Goal: Communication & Community: Answer question/provide support

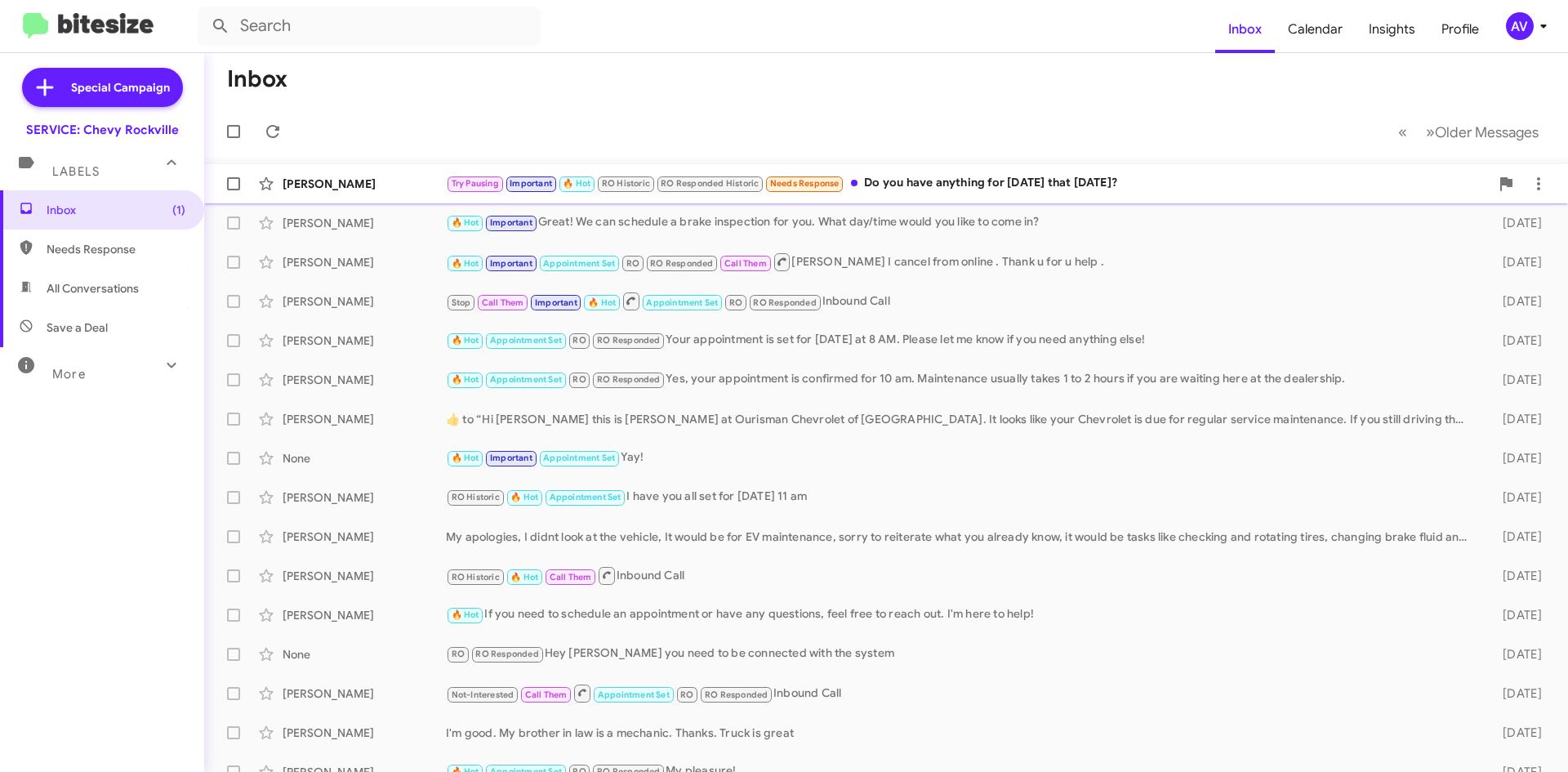
click at [936, 182] on div "Try Pausing Important 🔥 Hot RO Historic RO Responded Historic Needs Response Do…" at bounding box center [968, 184] width 1044 height 19
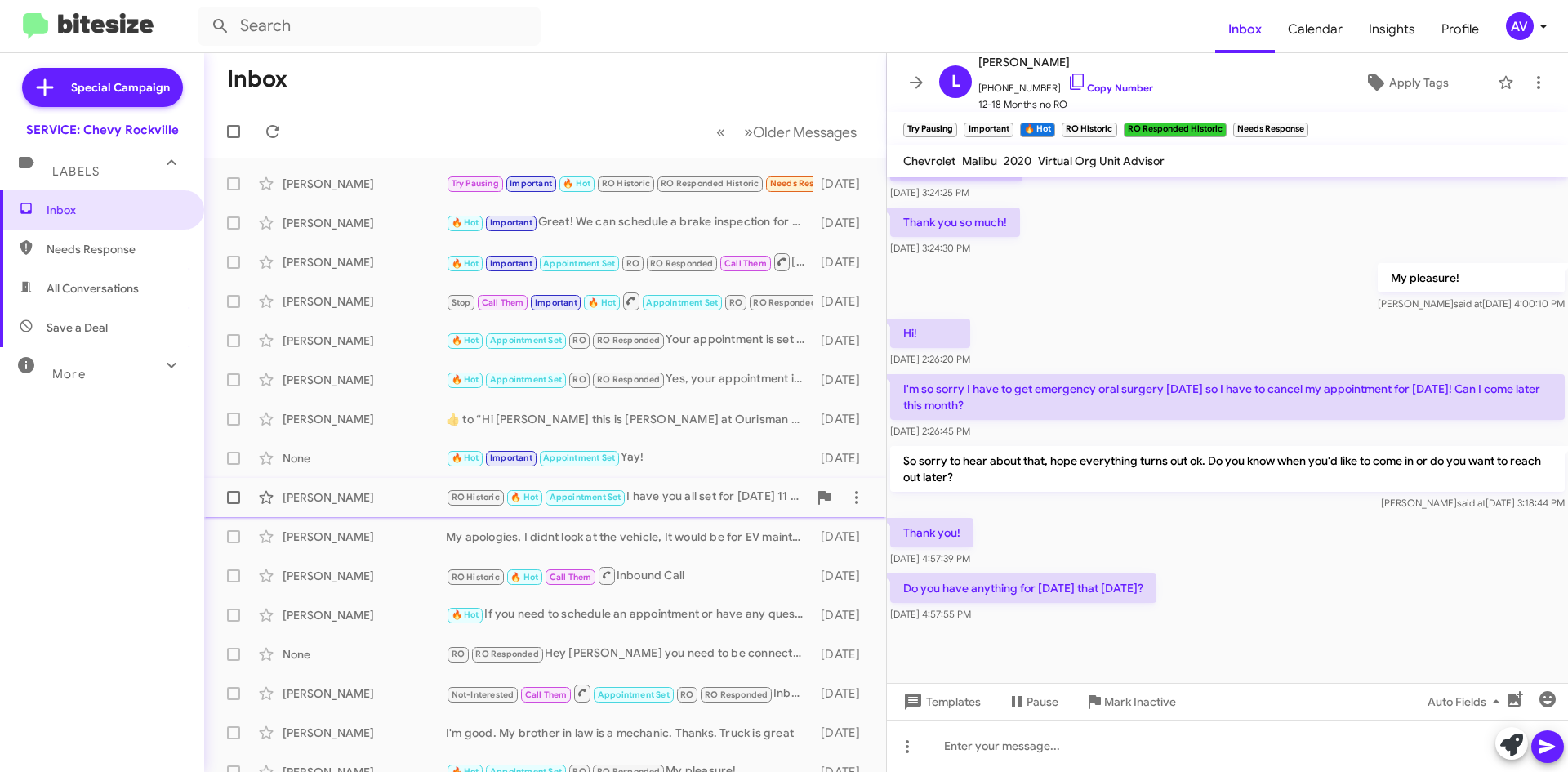
scroll to position [779, 0]
click at [1508, 752] on icon at bounding box center [1511, 745] width 23 height 23
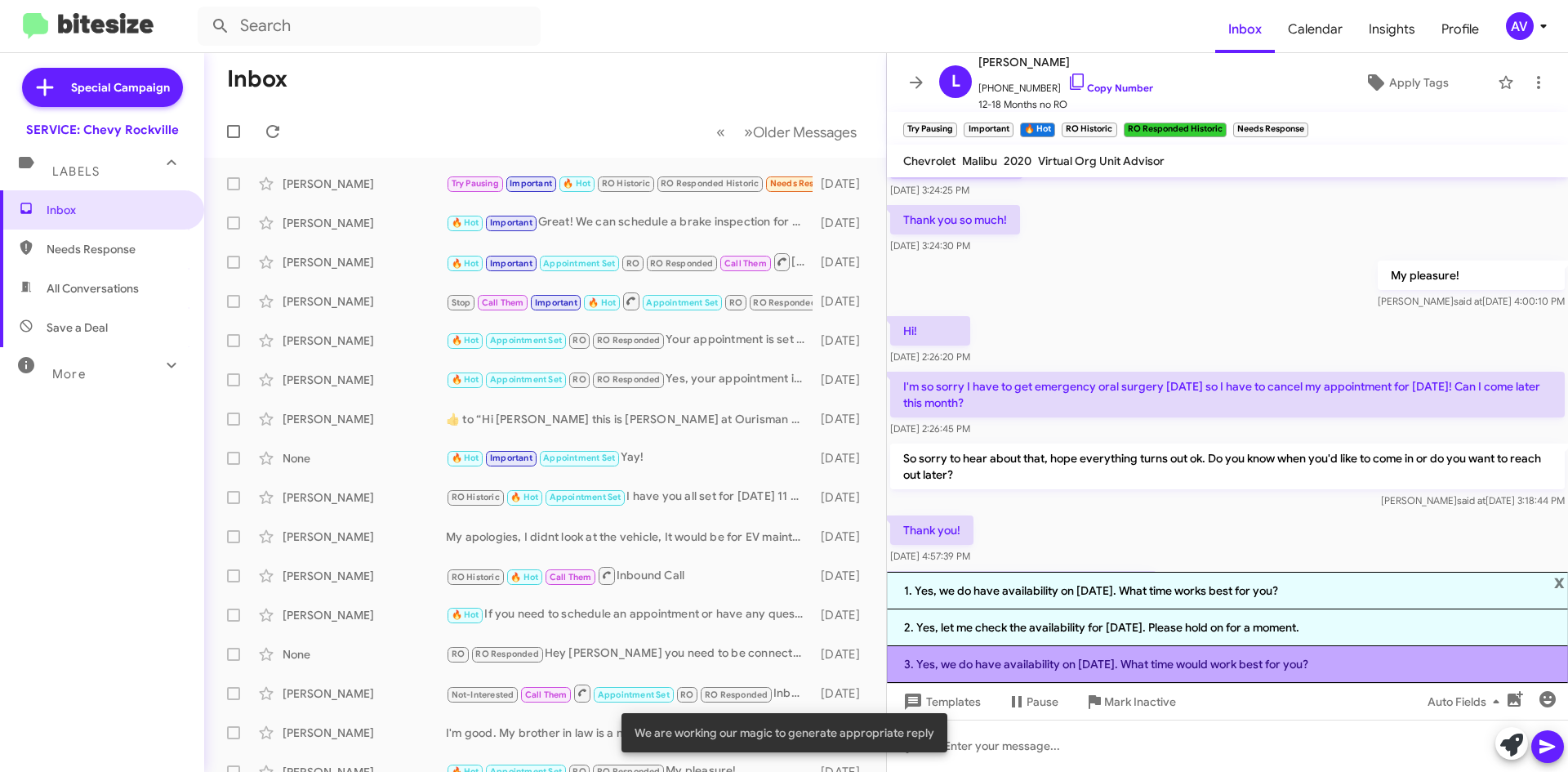
click at [1041, 675] on li "3. Yes, we do have availability on October 17th. What time would work best for …" at bounding box center [1228, 664] width 681 height 37
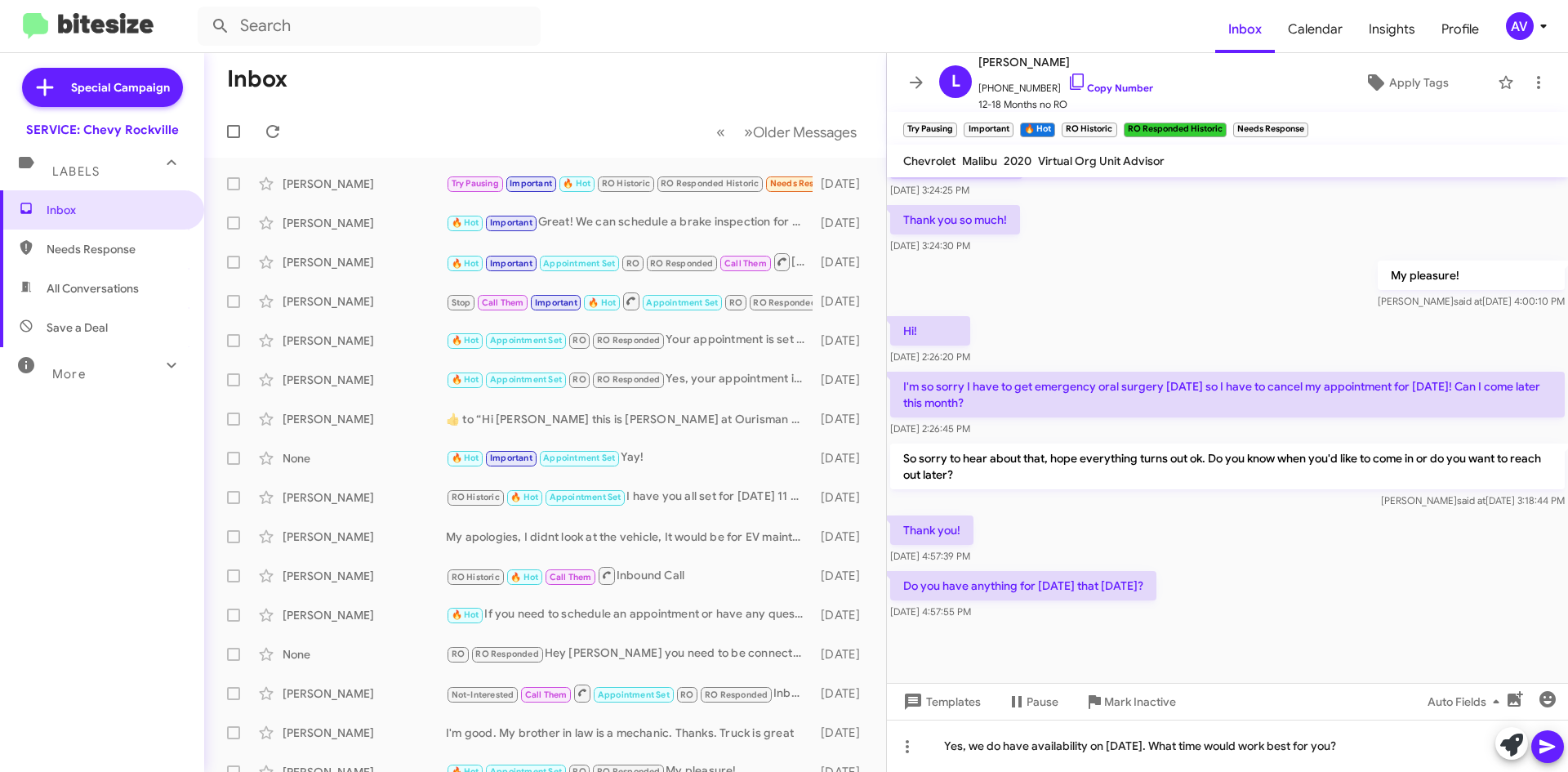
click at [1533, 750] on button at bounding box center [1548, 747] width 33 height 33
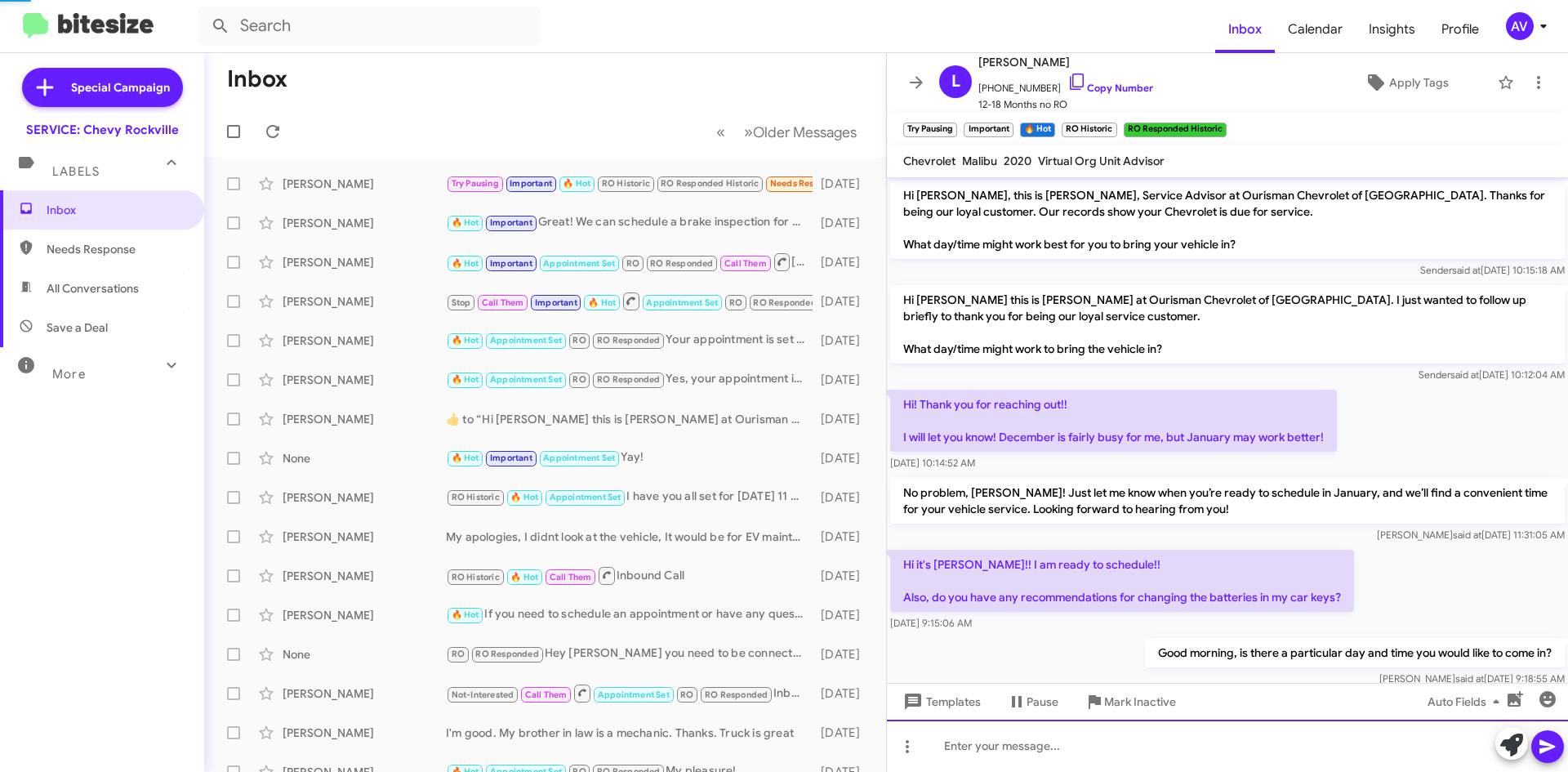
scroll to position [81, 0]
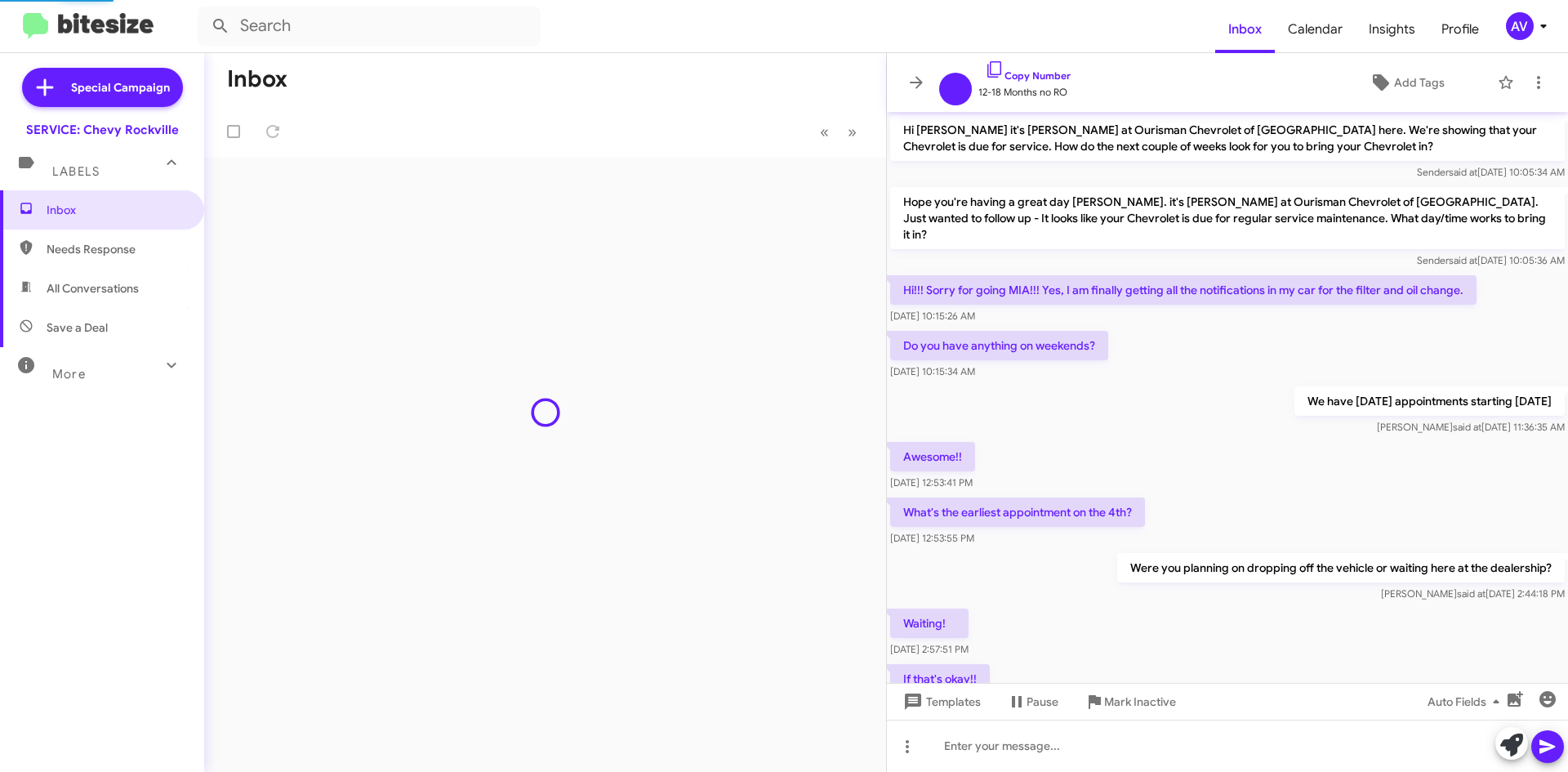
scroll to position [687, 0]
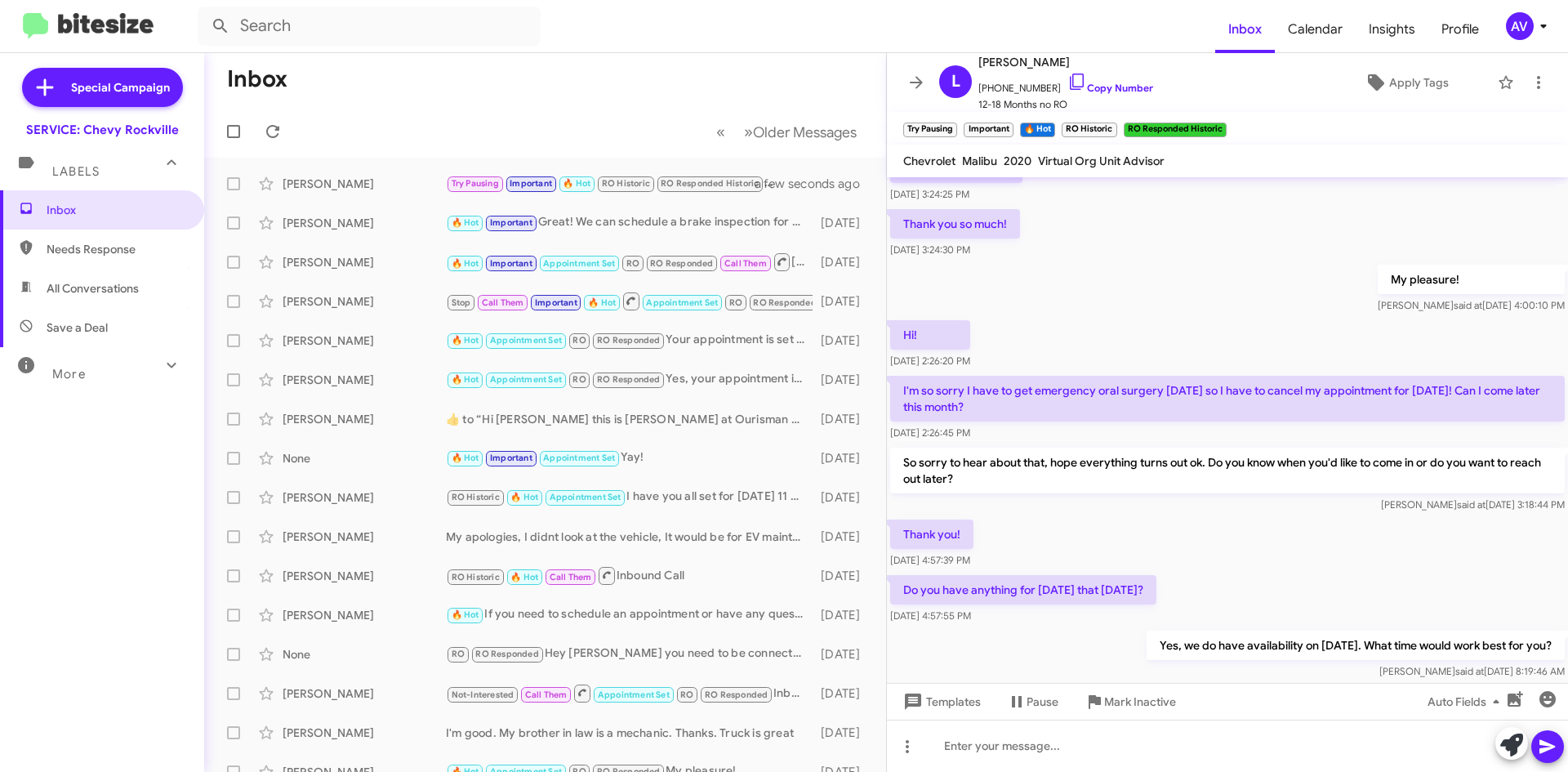
click at [1535, 36] on span "AV" at bounding box center [1530, 26] width 49 height 28
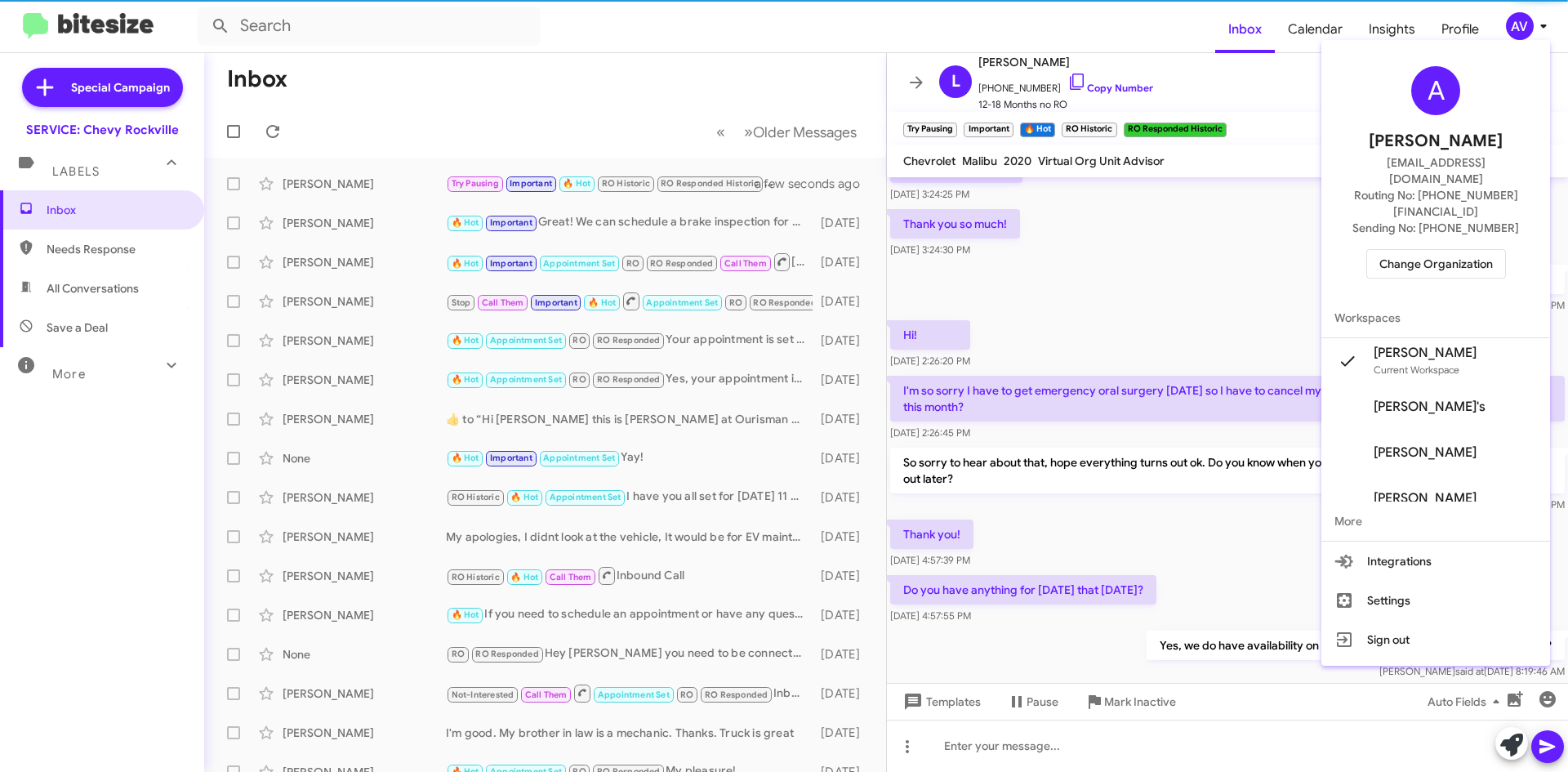
click at [1419, 250] on span "Change Organization" at bounding box center [1437, 264] width 114 height 28
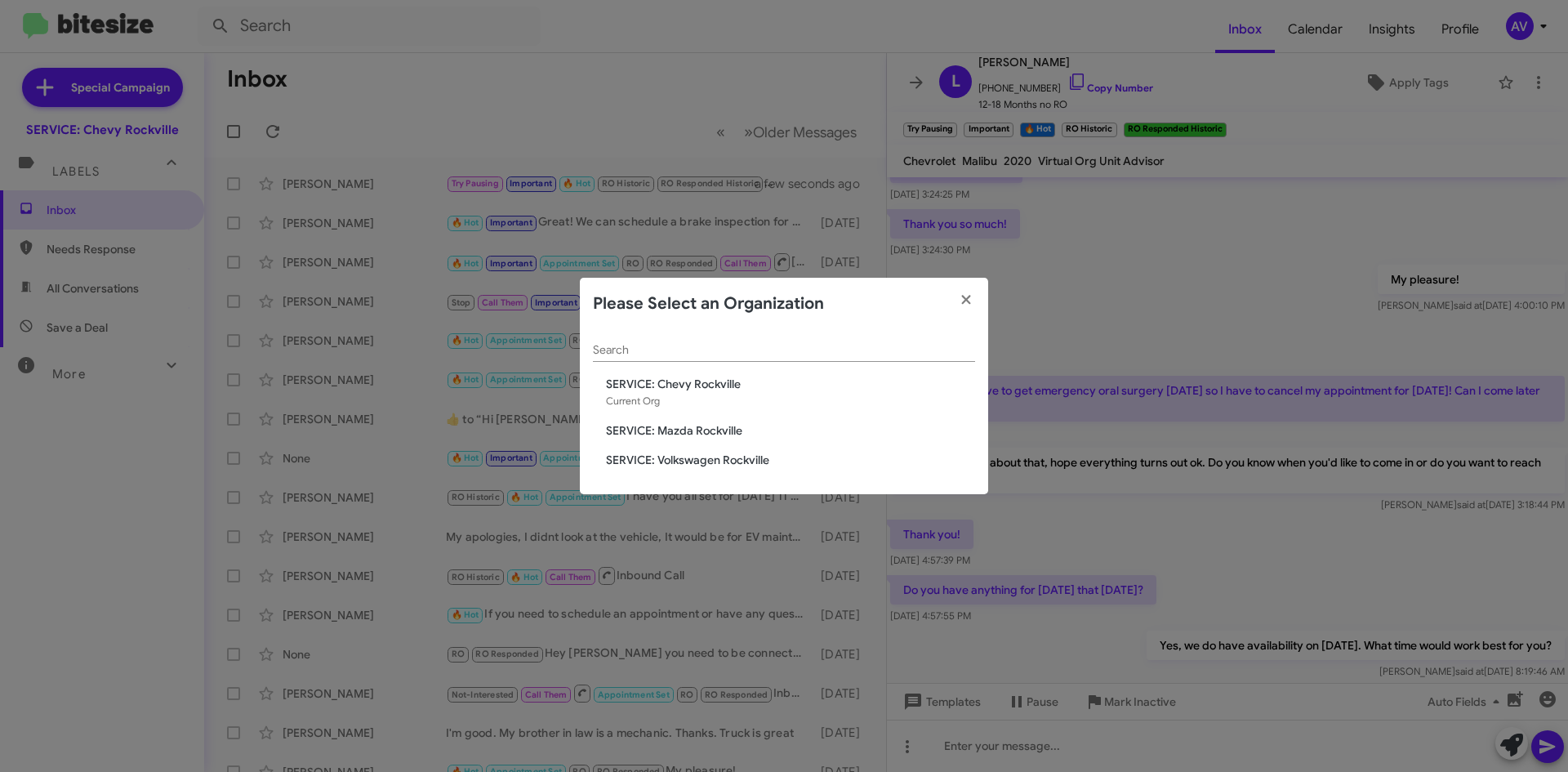
click at [735, 431] on span "SERVICE: Mazda Rockville" at bounding box center [791, 430] width 370 height 16
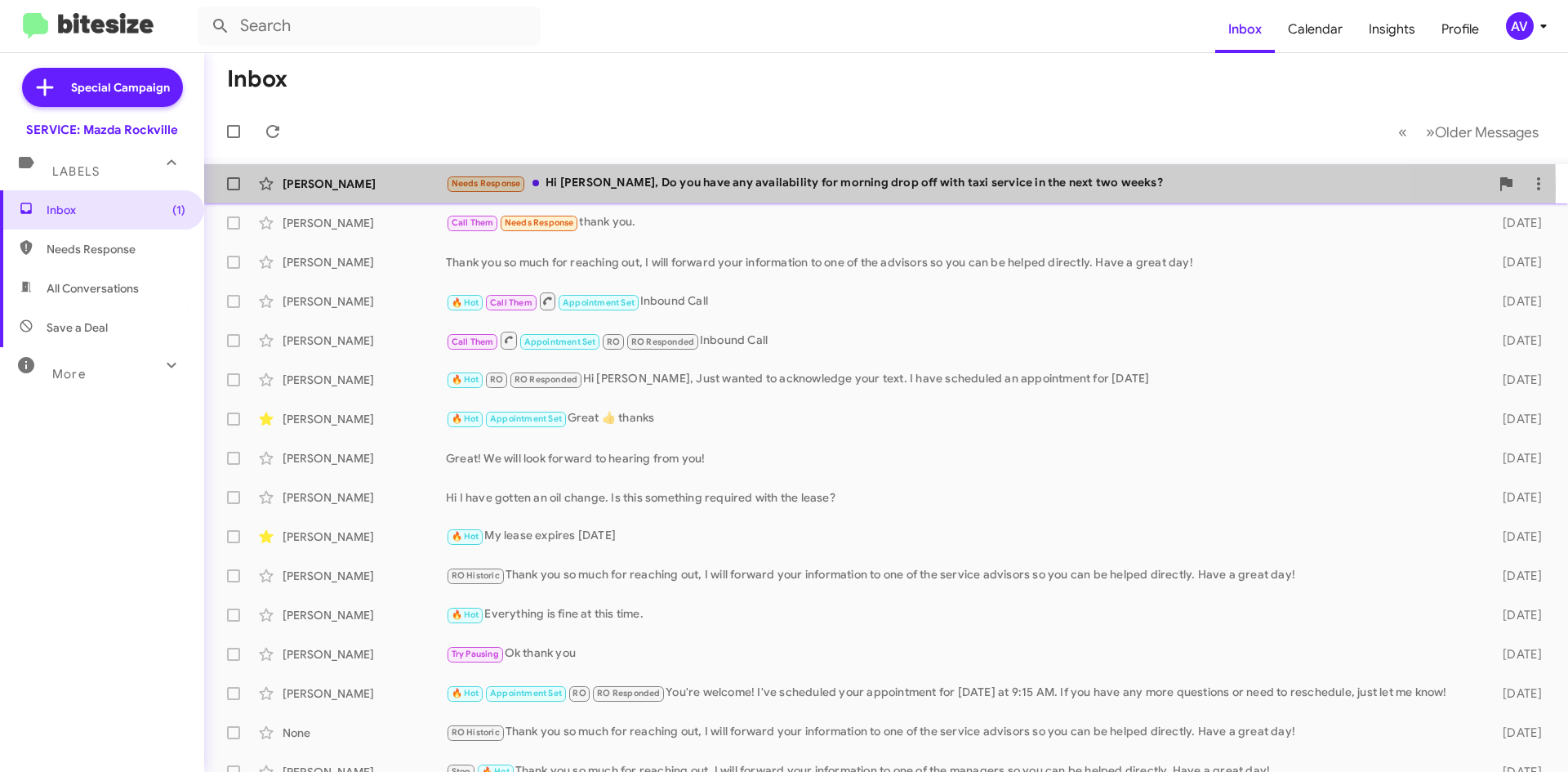
click at [653, 191] on div "Needs Response Hi Keith, Do you have any availability for morning drop off with…" at bounding box center [968, 184] width 1044 height 19
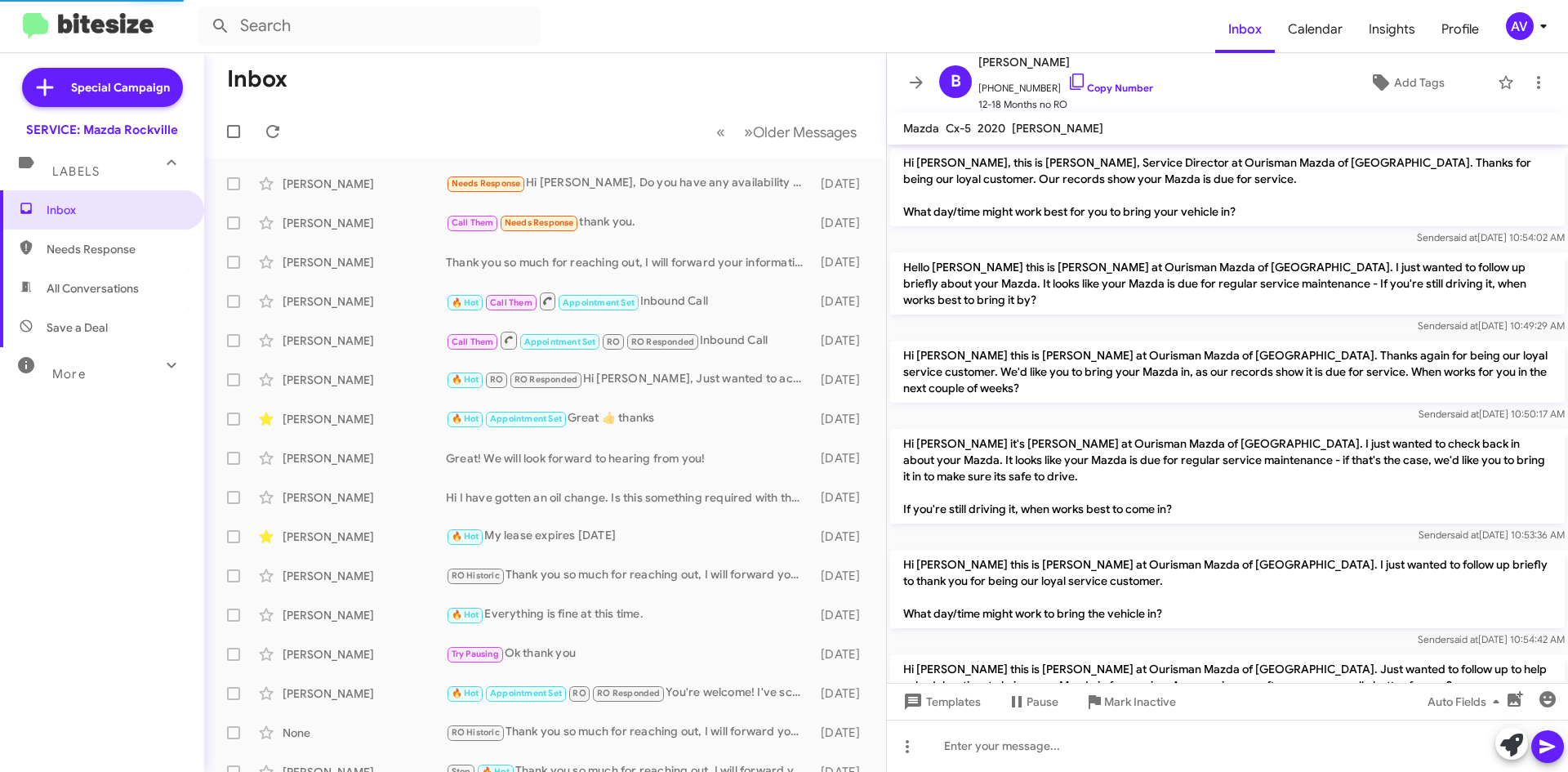
scroll to position [167, 0]
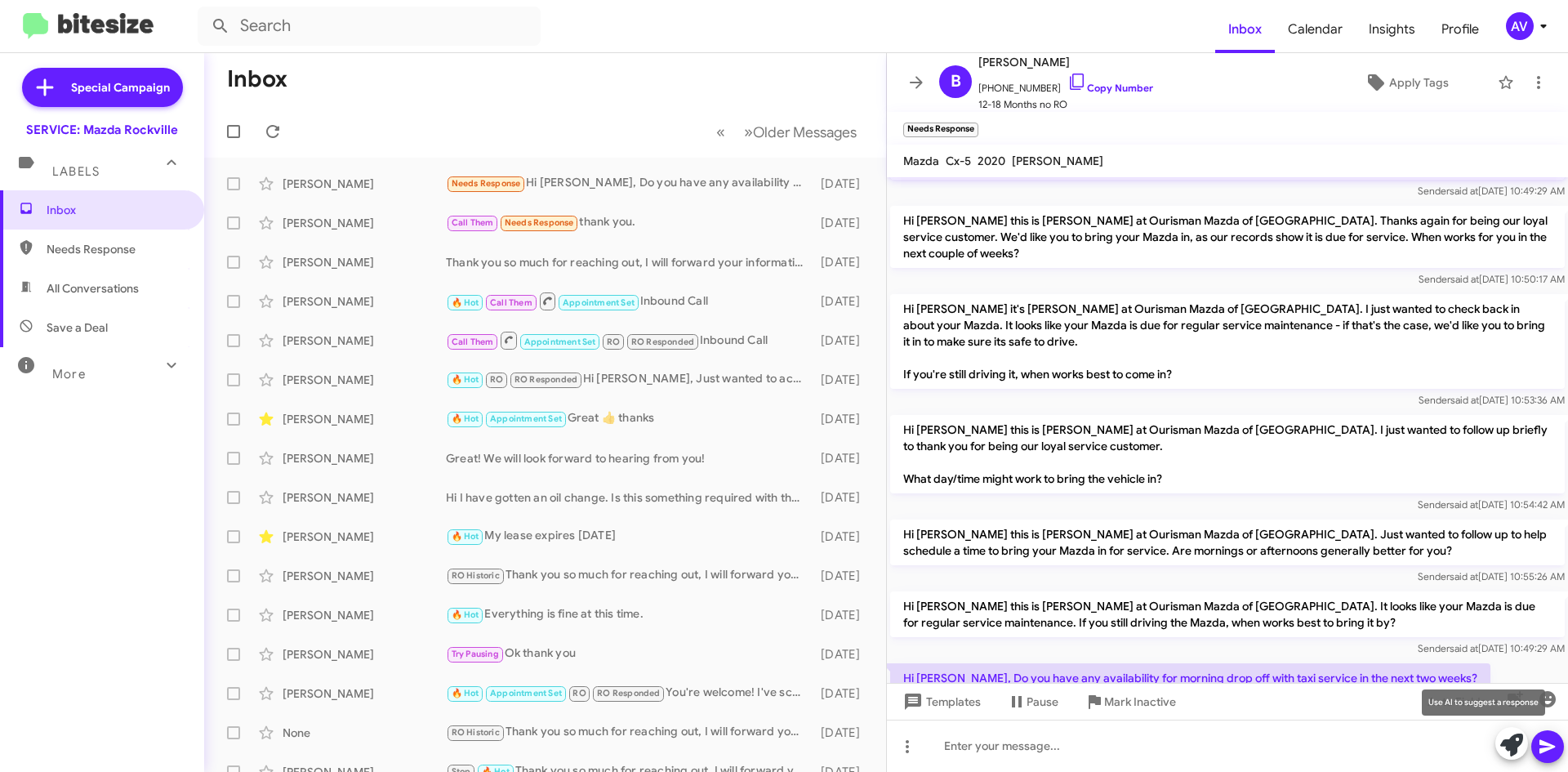
click at [1508, 735] on icon at bounding box center [1511, 745] width 23 height 23
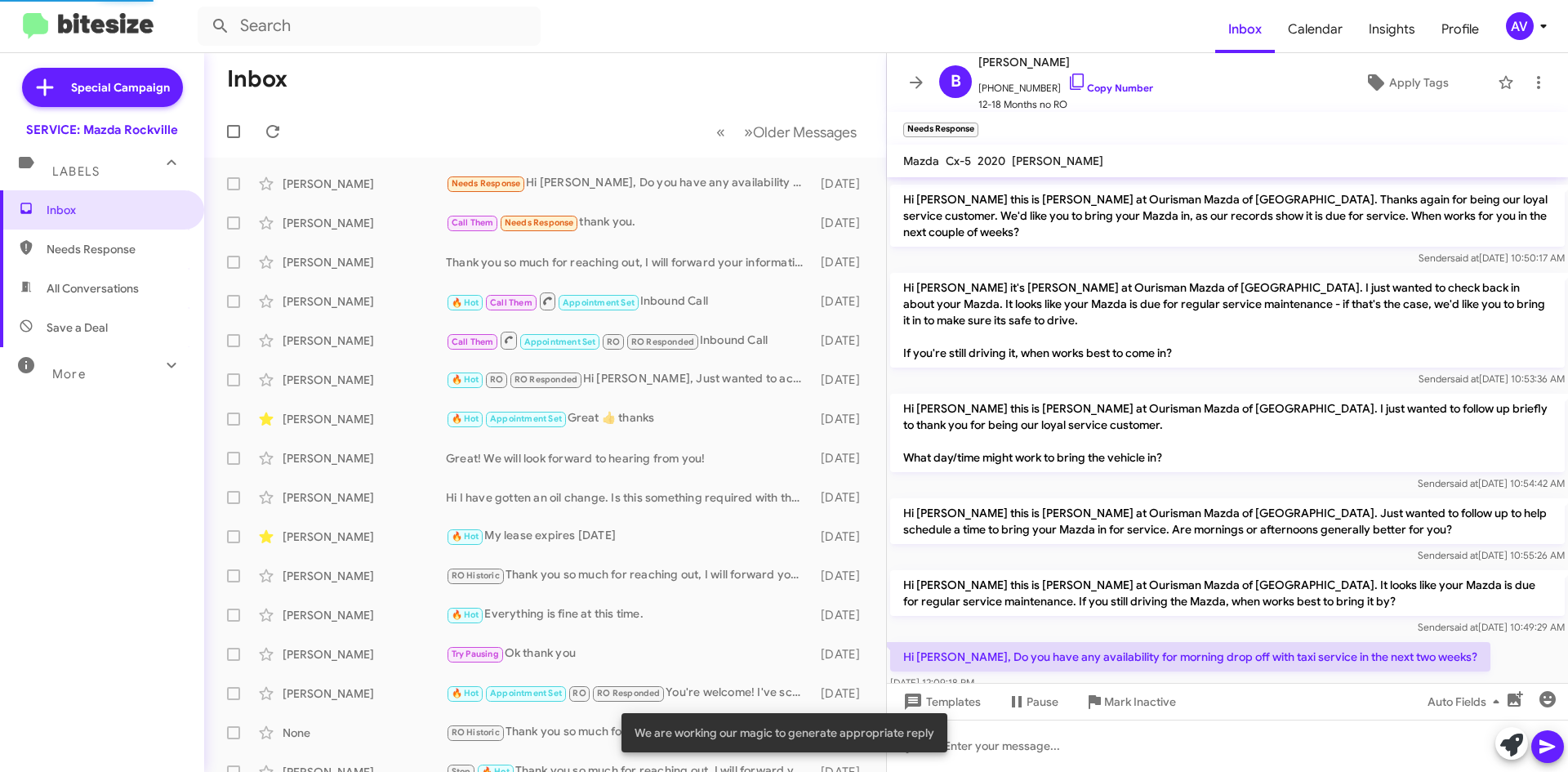
scroll to position [200, 0]
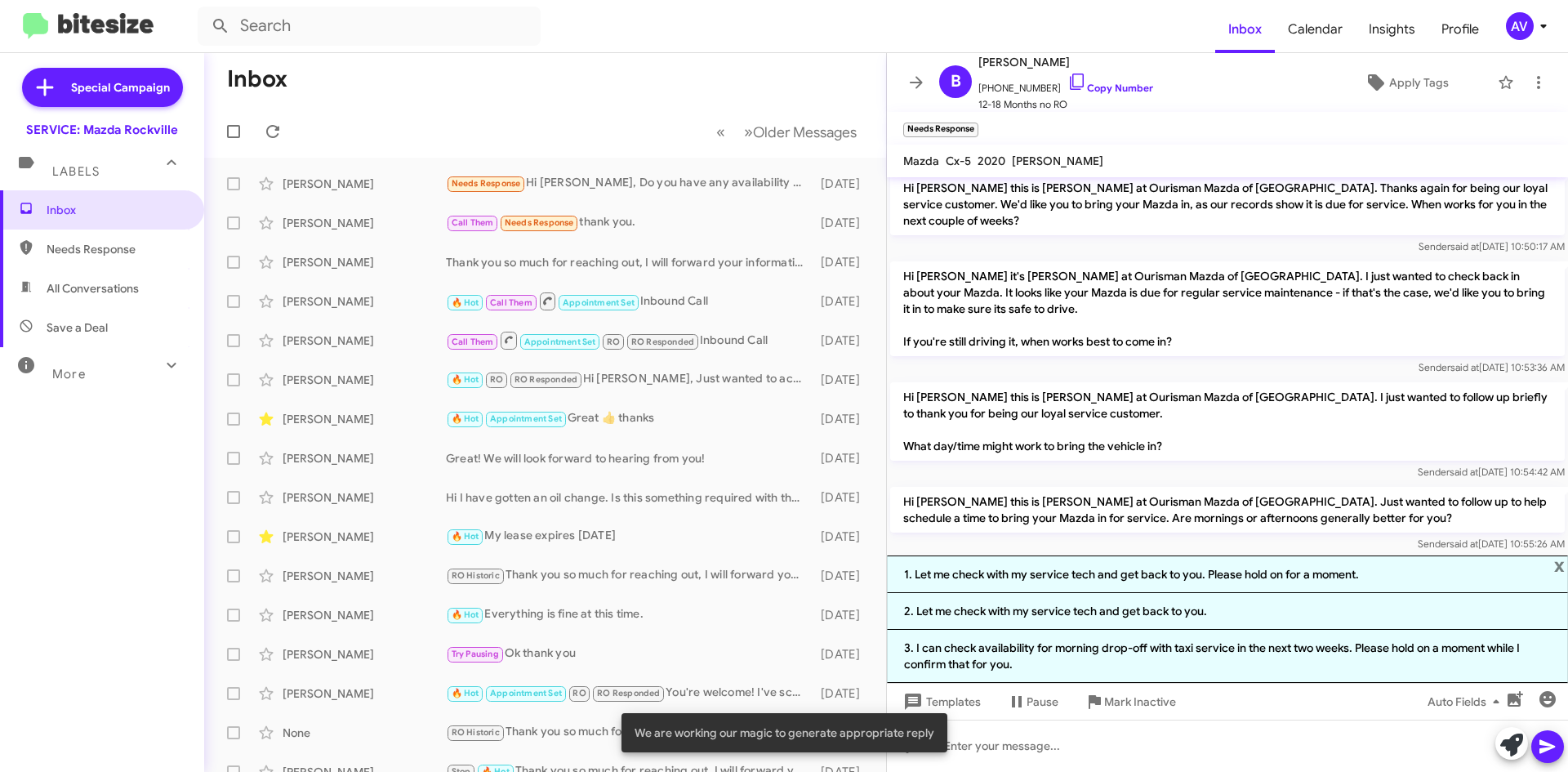
click at [1516, 36] on div "AV" at bounding box center [1520, 26] width 28 height 28
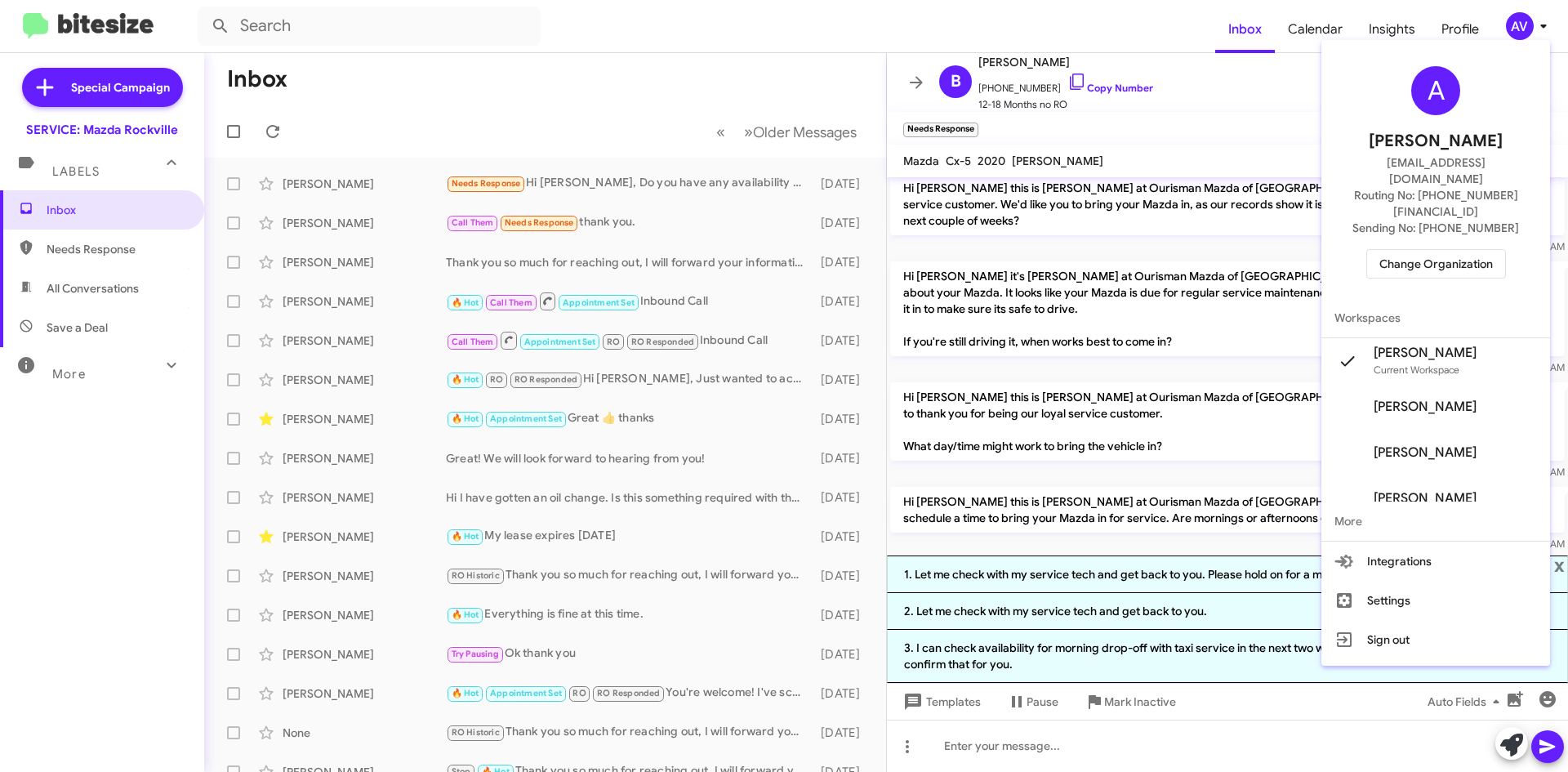
click at [1439, 250] on span "Change Organization" at bounding box center [1437, 264] width 114 height 28
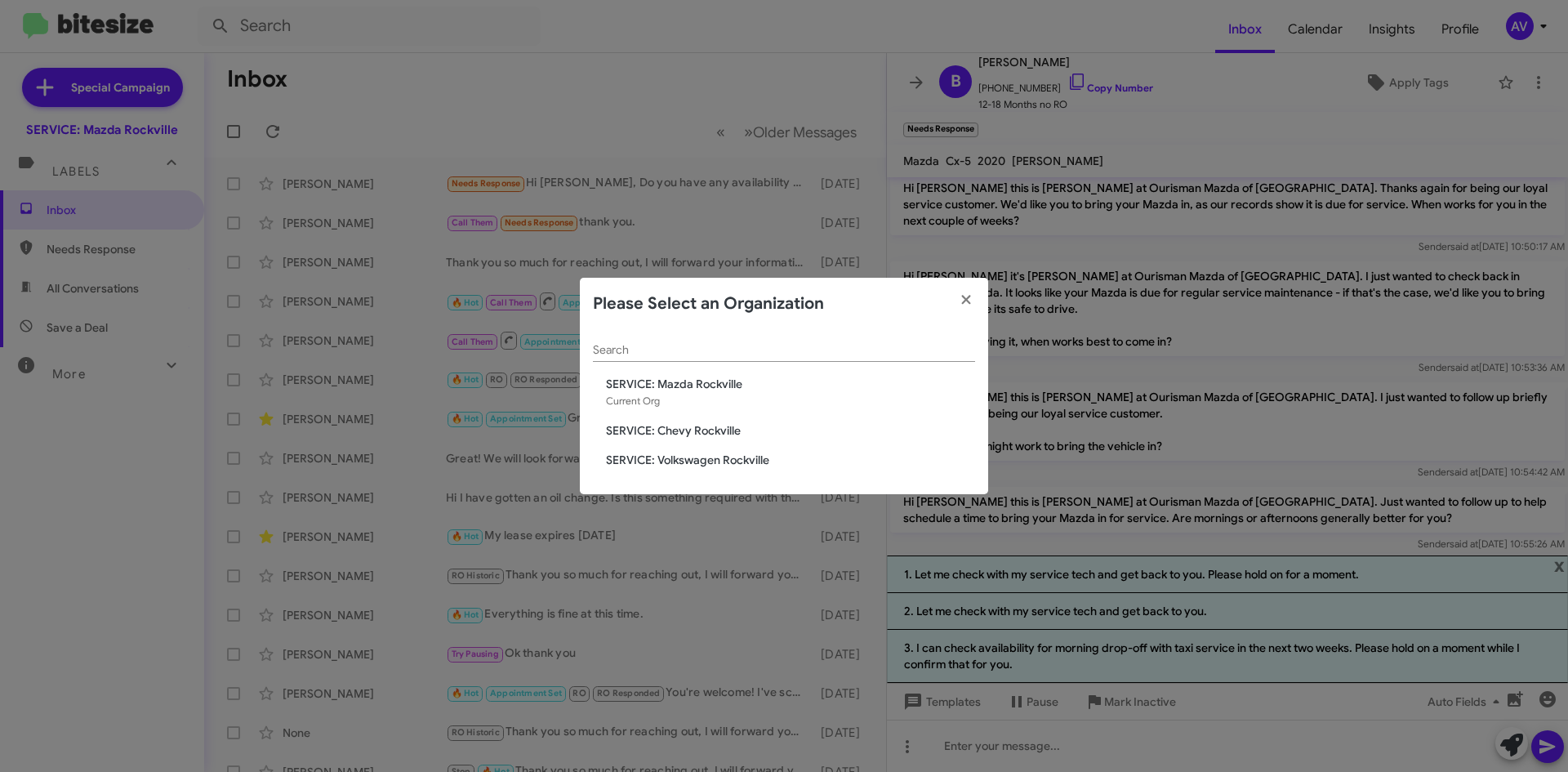
click at [724, 454] on span "SERVICE: Volkswagen Rockville" at bounding box center [791, 460] width 370 height 16
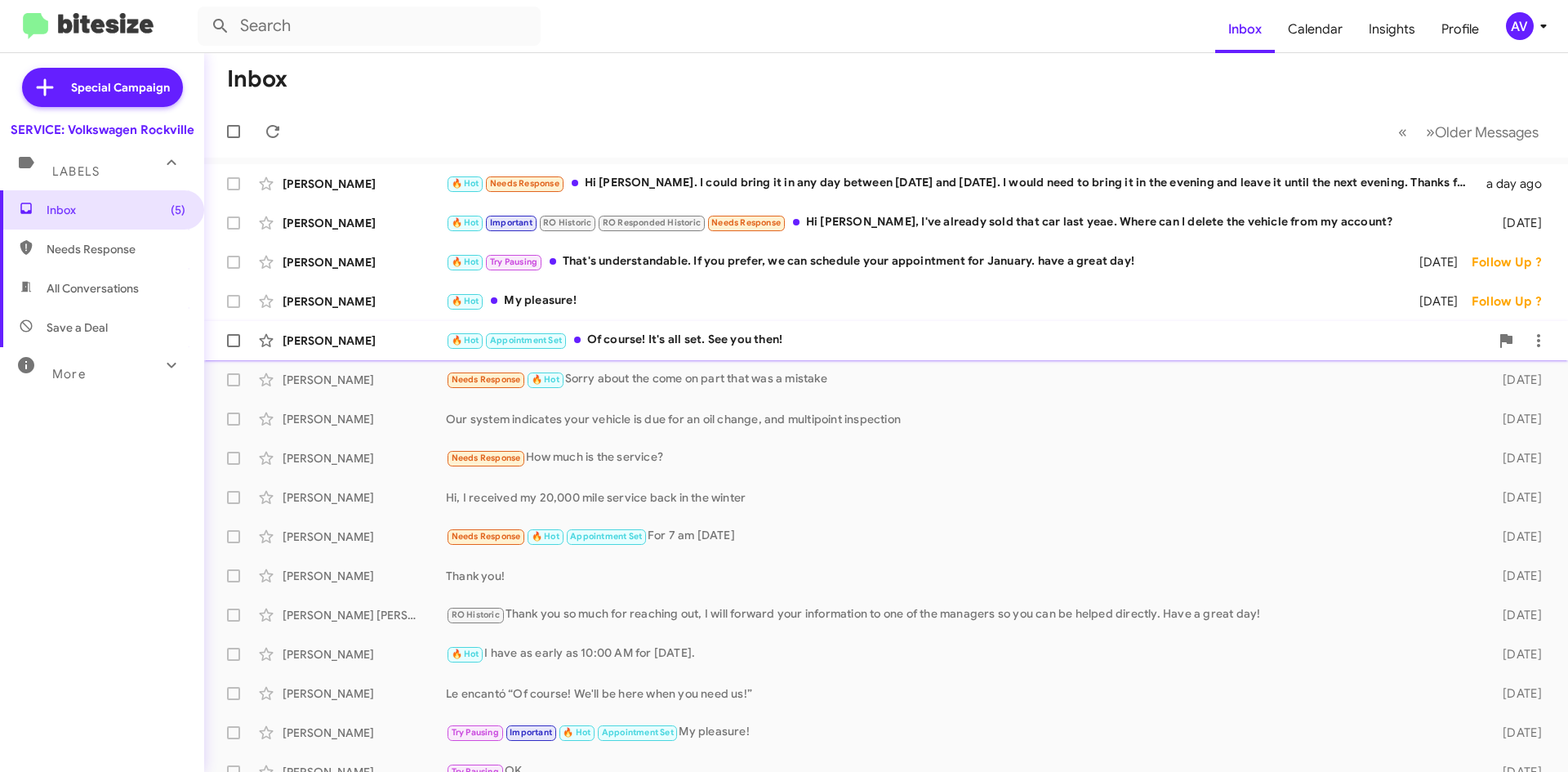
click at [691, 335] on div "🔥 Hot Appointment Set Of course! It's all set. See you then!" at bounding box center [968, 340] width 1044 height 19
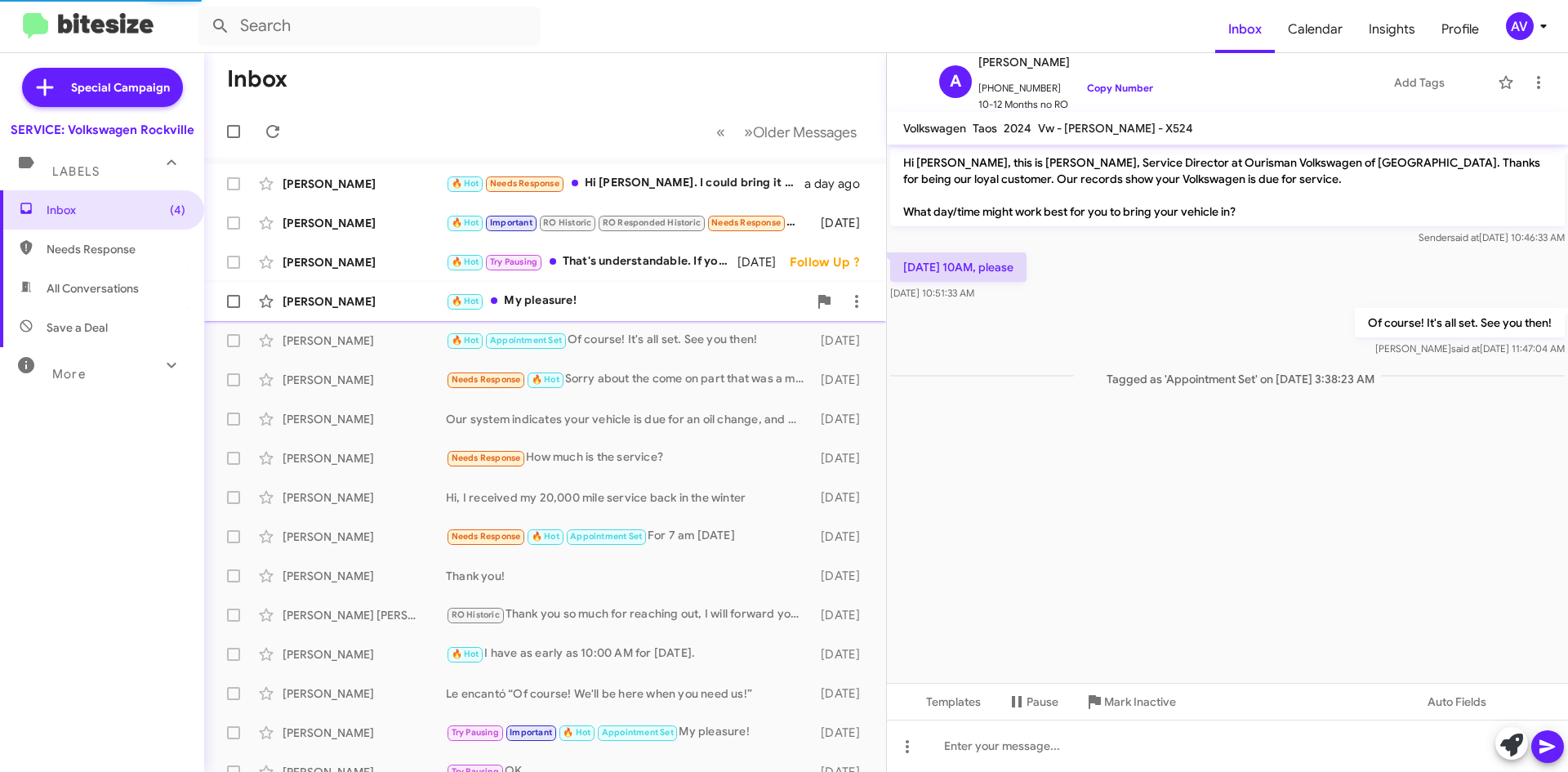
click at [662, 311] on div "Carrie Vaughan 🔥 Hot My pleasure! 4 days ago Follow Up ?" at bounding box center [545, 301] width 656 height 33
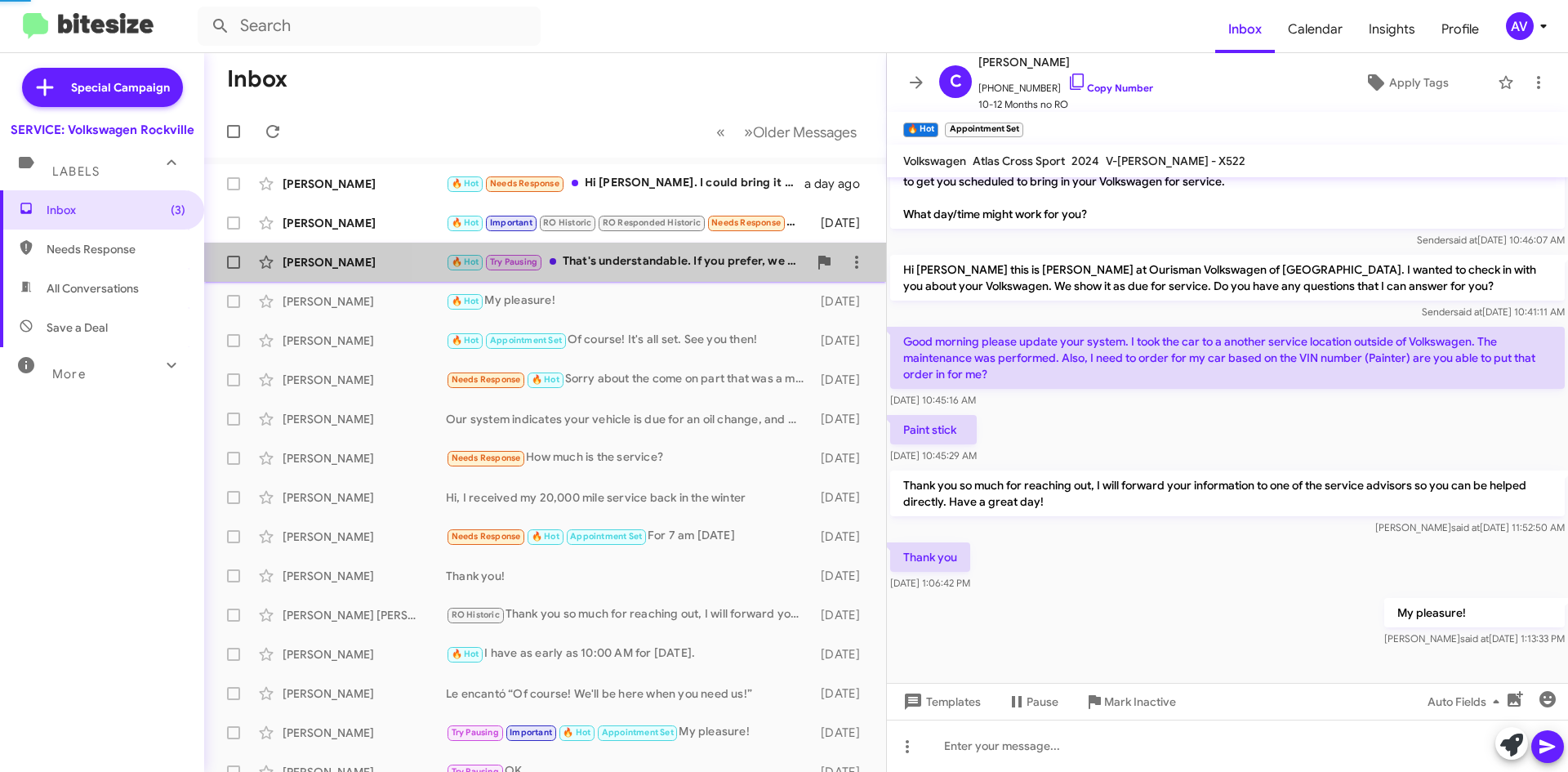
click at [676, 264] on div "🔥 Hot Try Pausing That's understandable. If you prefer, we can schedule your ap…" at bounding box center [627, 261] width 361 height 19
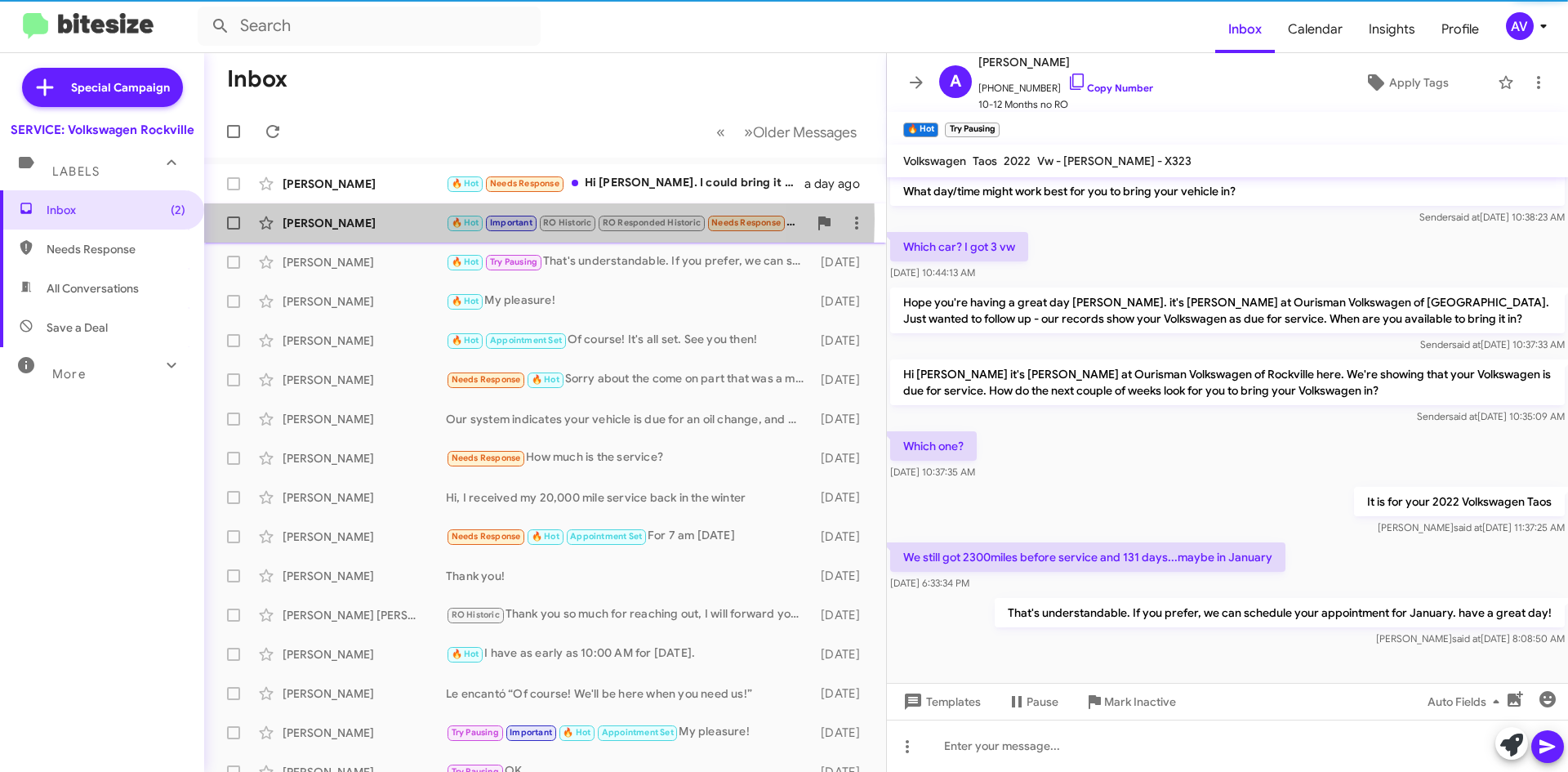
click at [415, 219] on div "Zizhen Lian" at bounding box center [364, 223] width 164 height 16
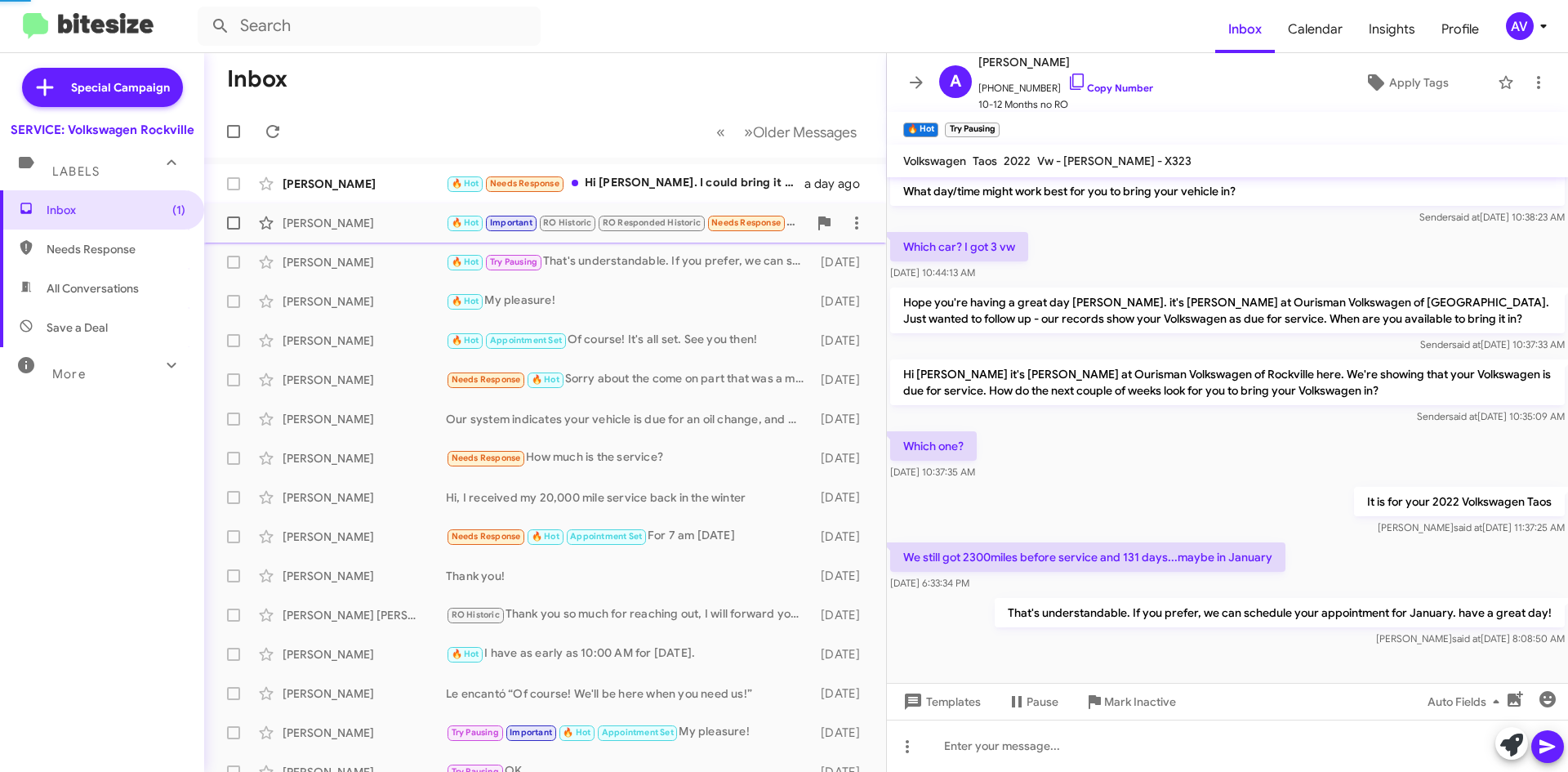
scroll to position [676, 0]
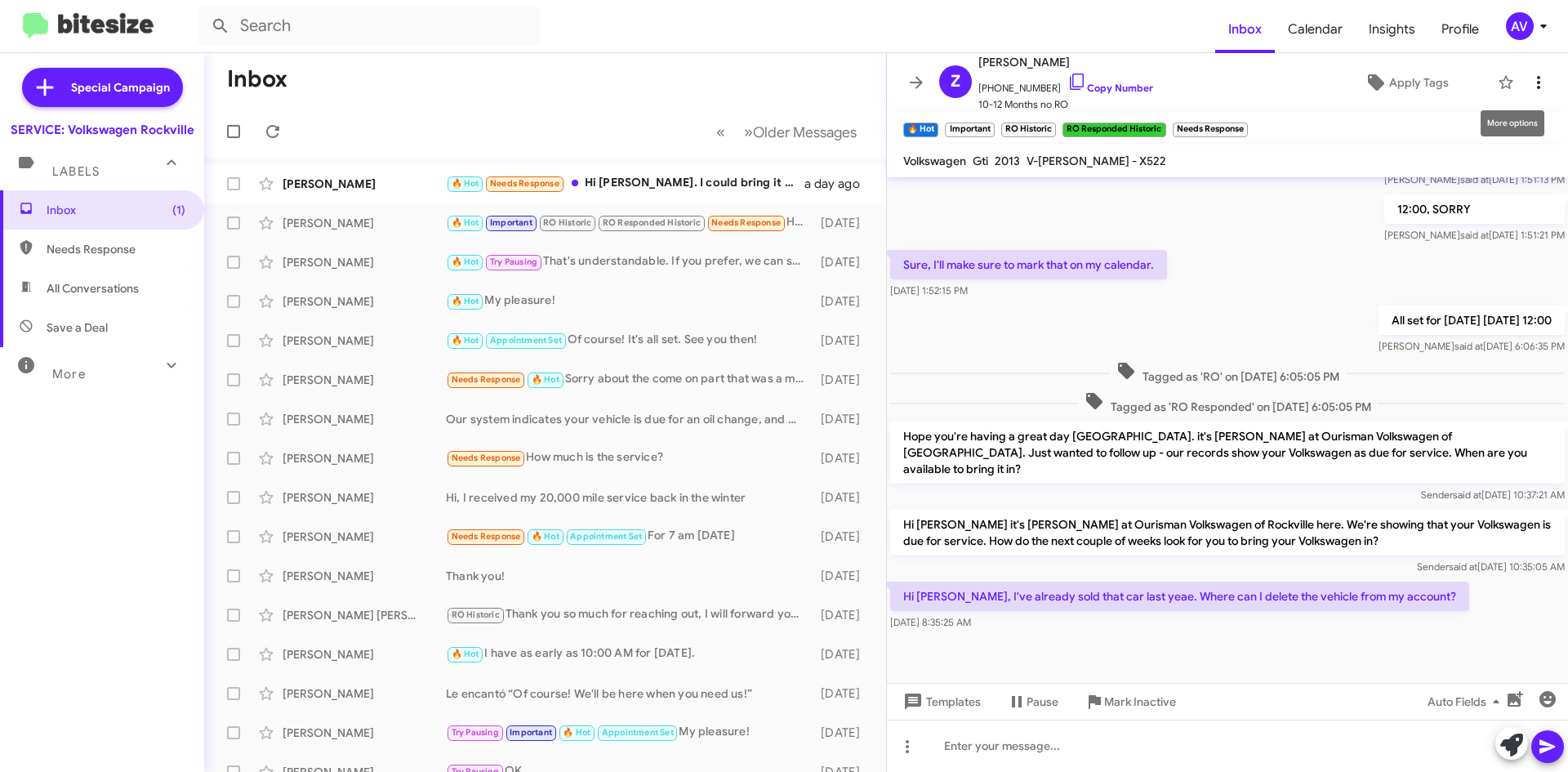
click at [1529, 74] on icon at bounding box center [1539, 82] width 20 height 20
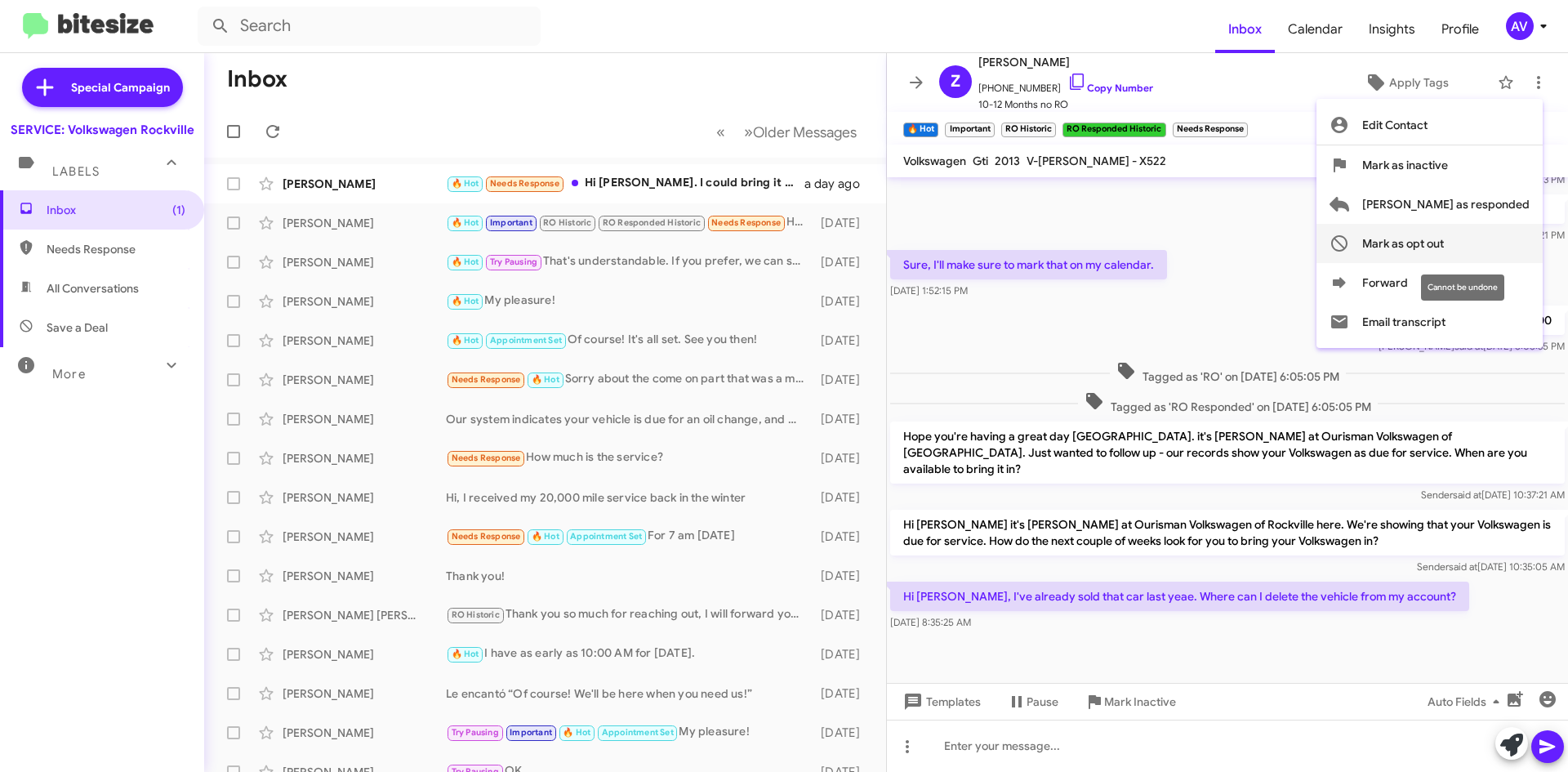
click at [1444, 249] on span "Mark as opt out" at bounding box center [1404, 243] width 81 height 39
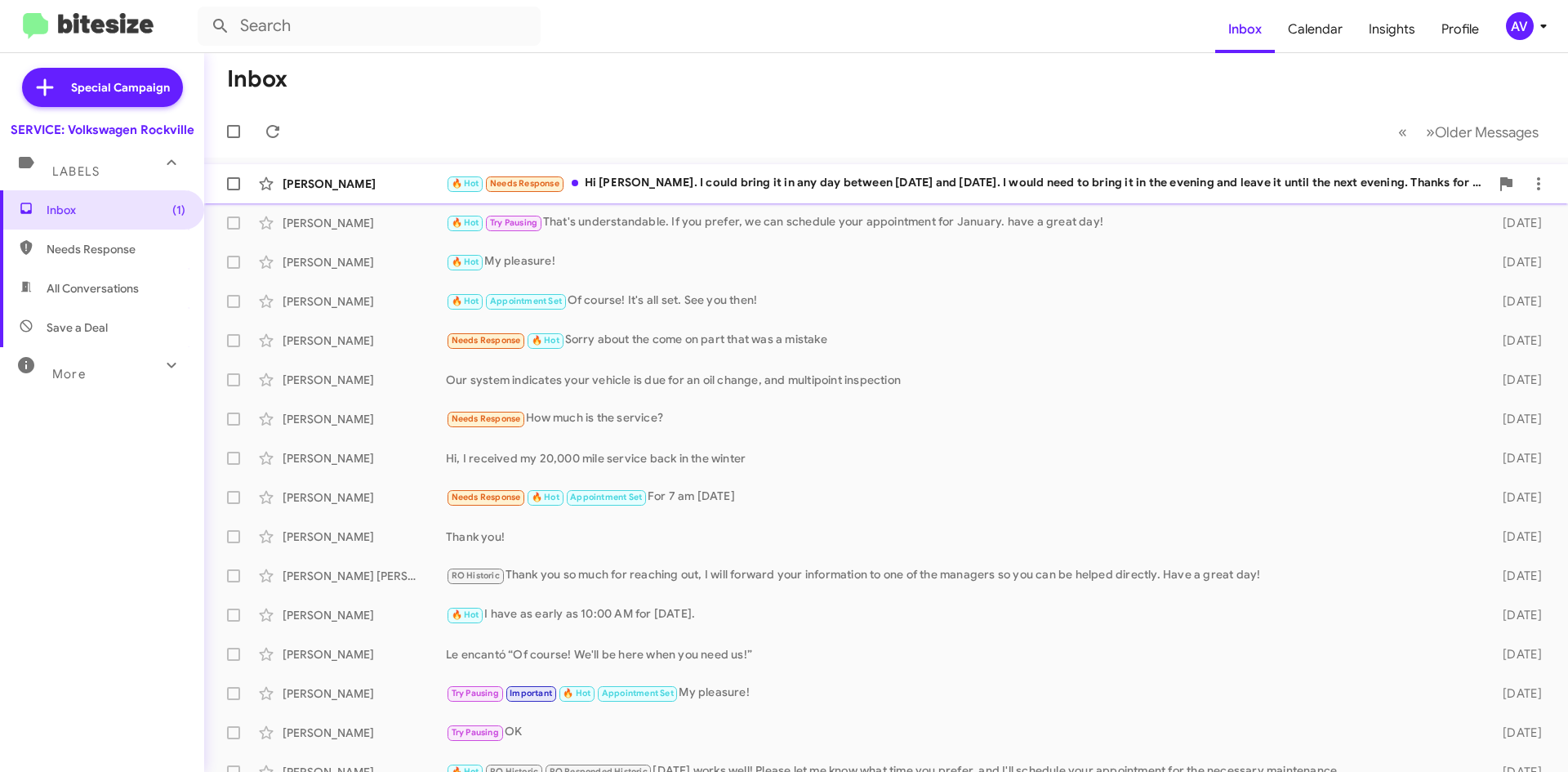
click at [875, 185] on div "🔥 Hot Needs Response Hi Keith. I could bring it in any day between Tuesday and …" at bounding box center [968, 184] width 1044 height 19
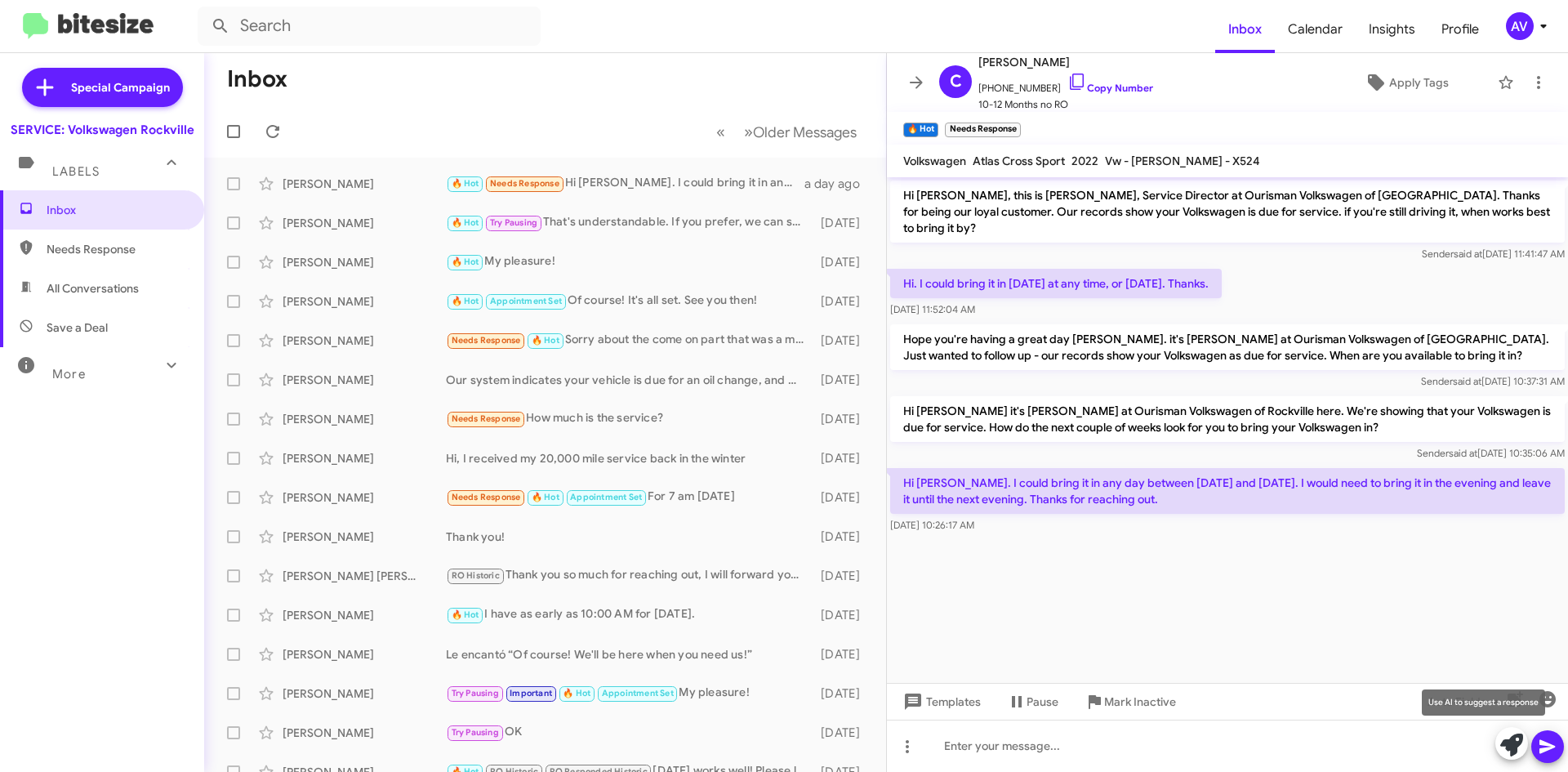
click at [1506, 749] on icon at bounding box center [1511, 745] width 23 height 23
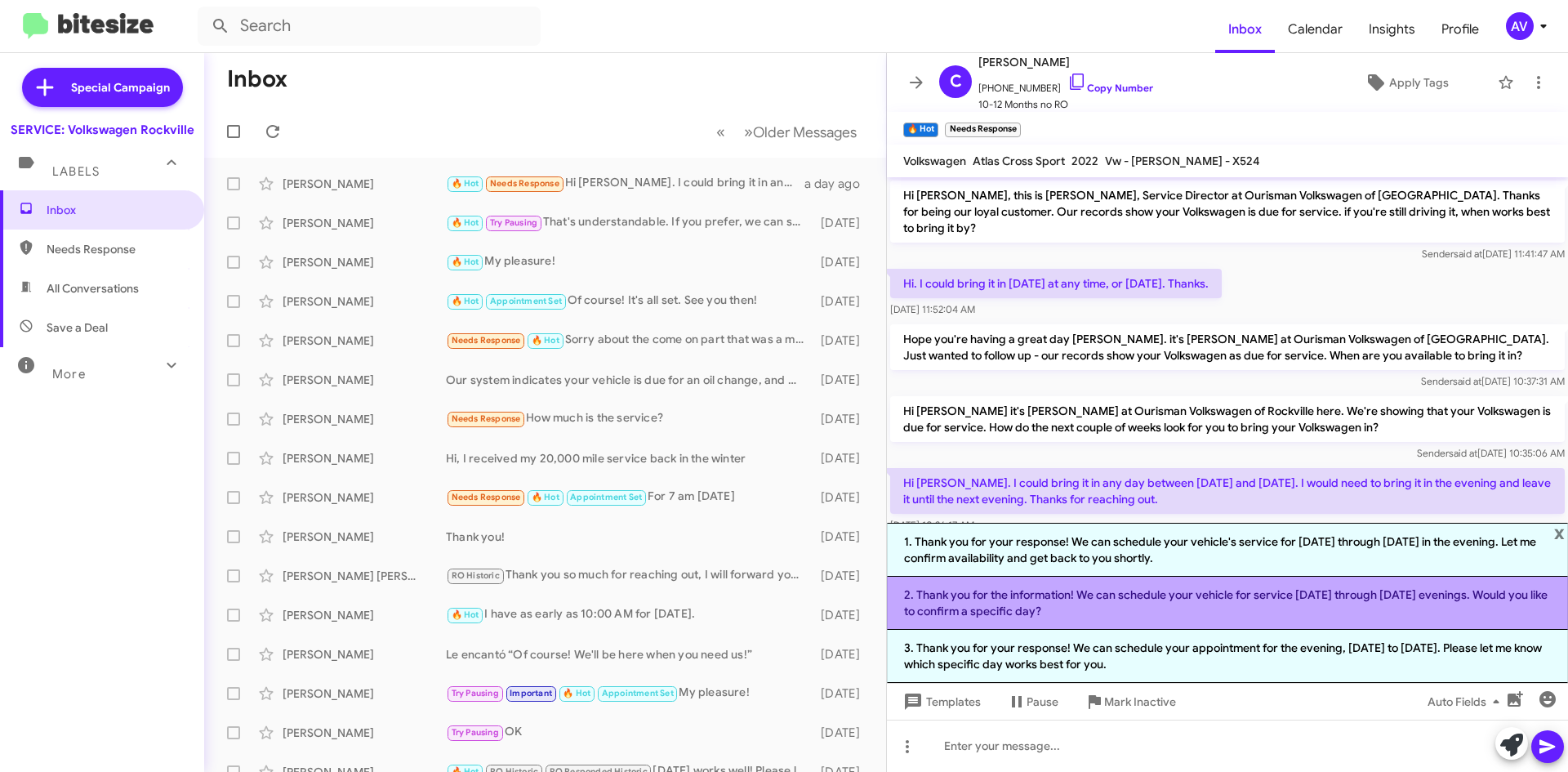
click at [1261, 617] on li "2. Thank you for the information! We can schedule your vehicle for service Tues…" at bounding box center [1228, 603] width 681 height 53
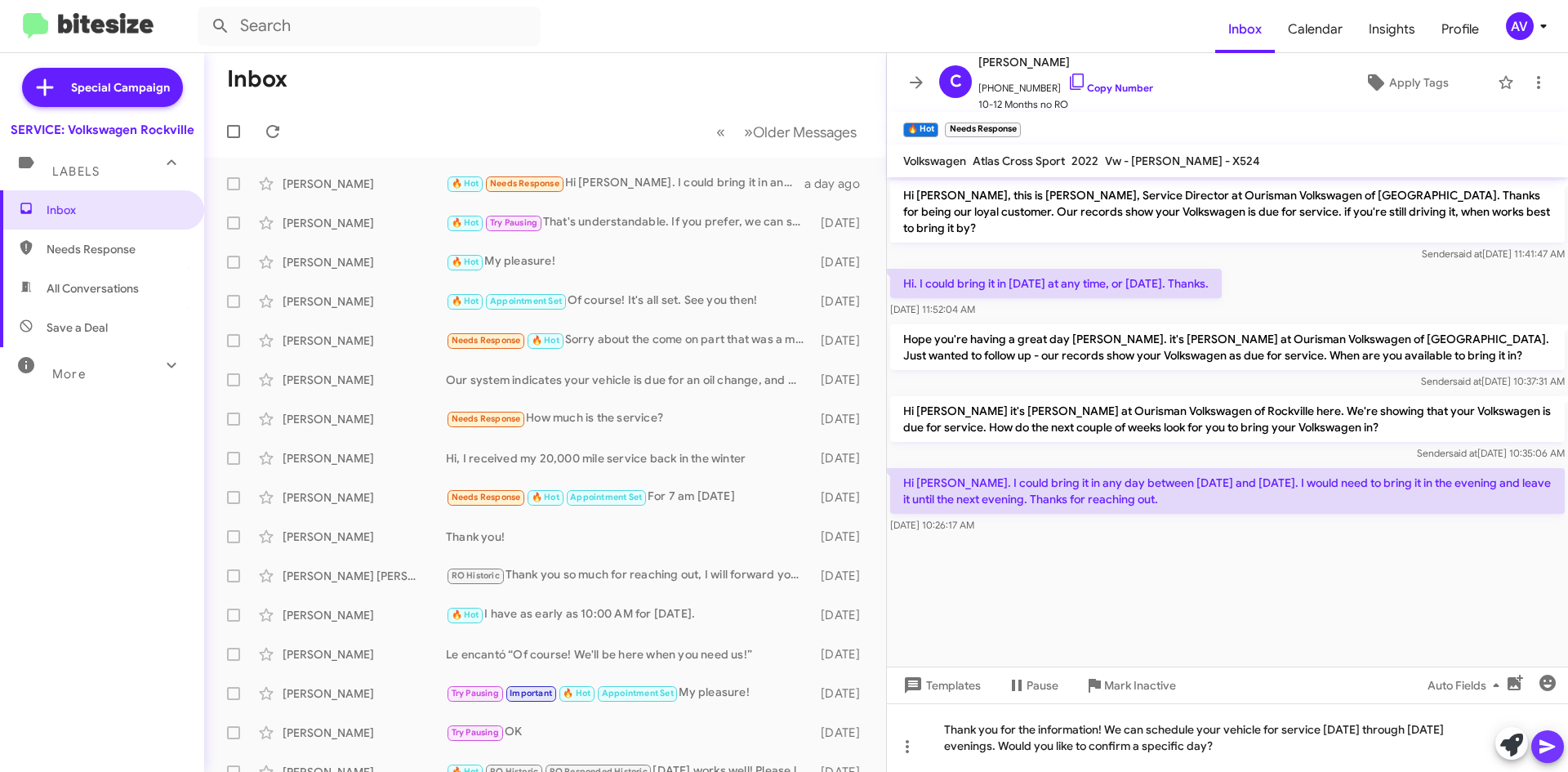
click at [1544, 751] on icon at bounding box center [1547, 747] width 15 height 14
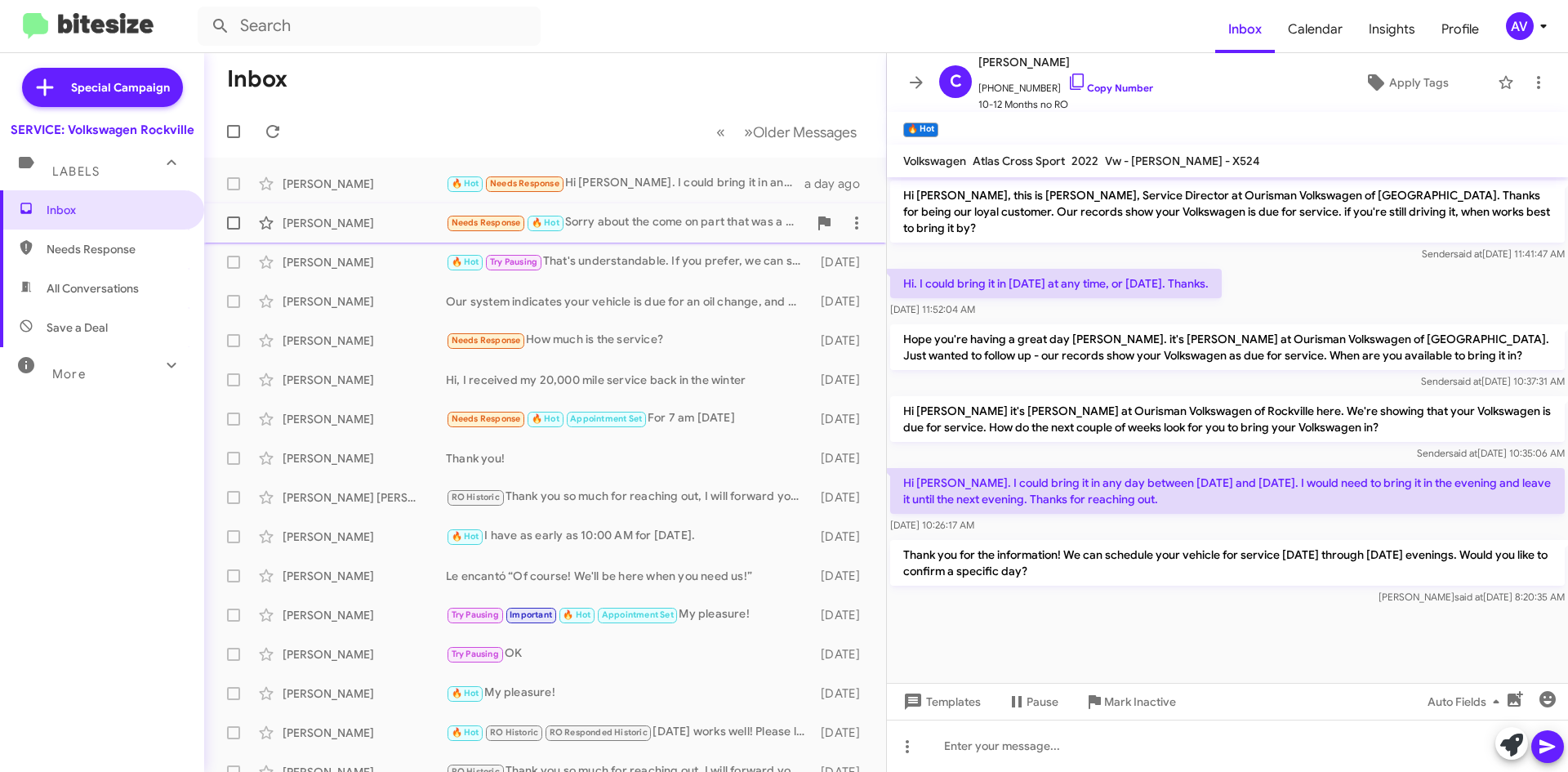
click at [642, 234] on div "Timothy Mills Needs Response 🔥 Hot Sorry about the come on part that was a mist…" at bounding box center [545, 223] width 656 height 33
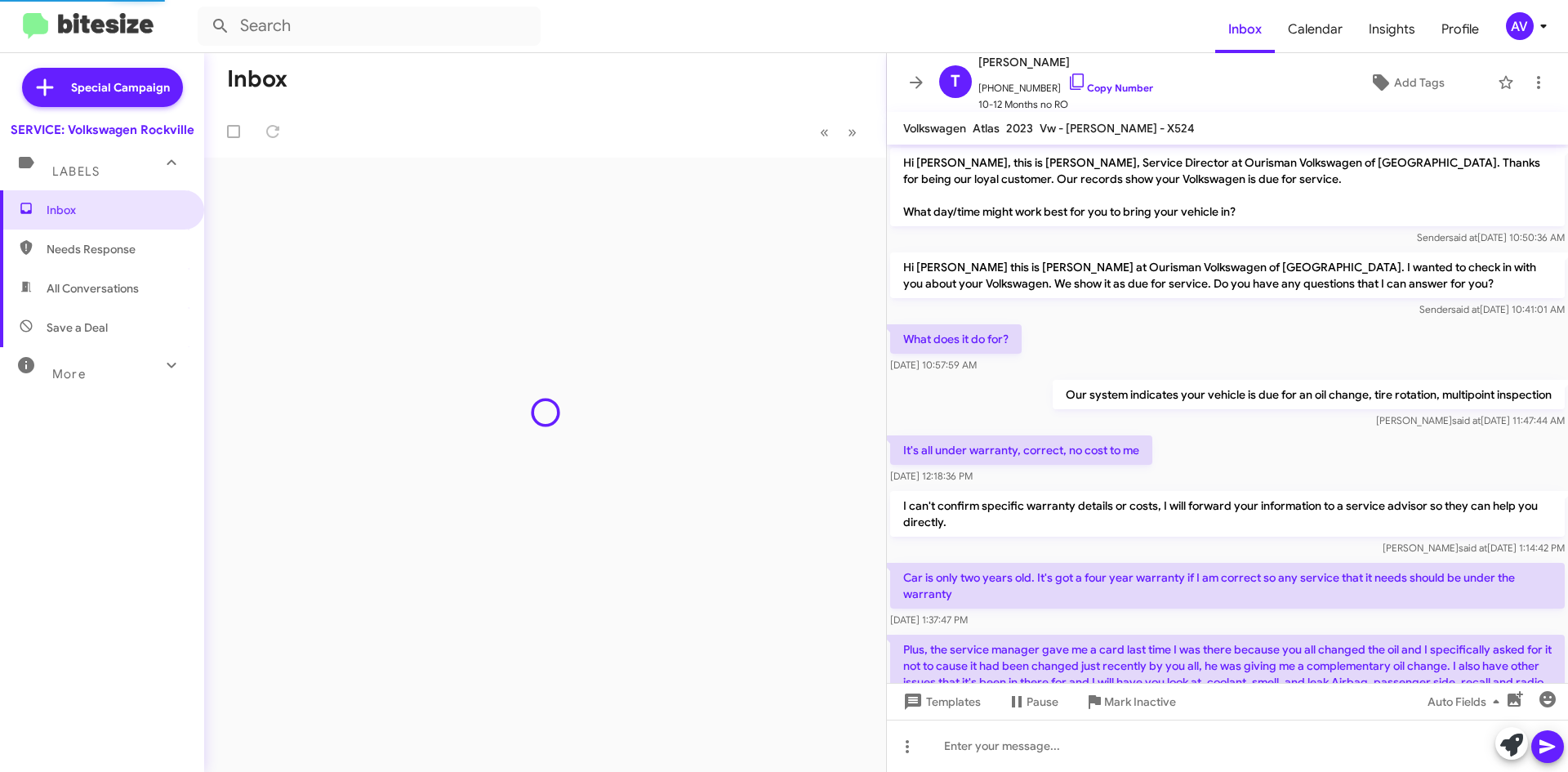
scroll to position [337, 0]
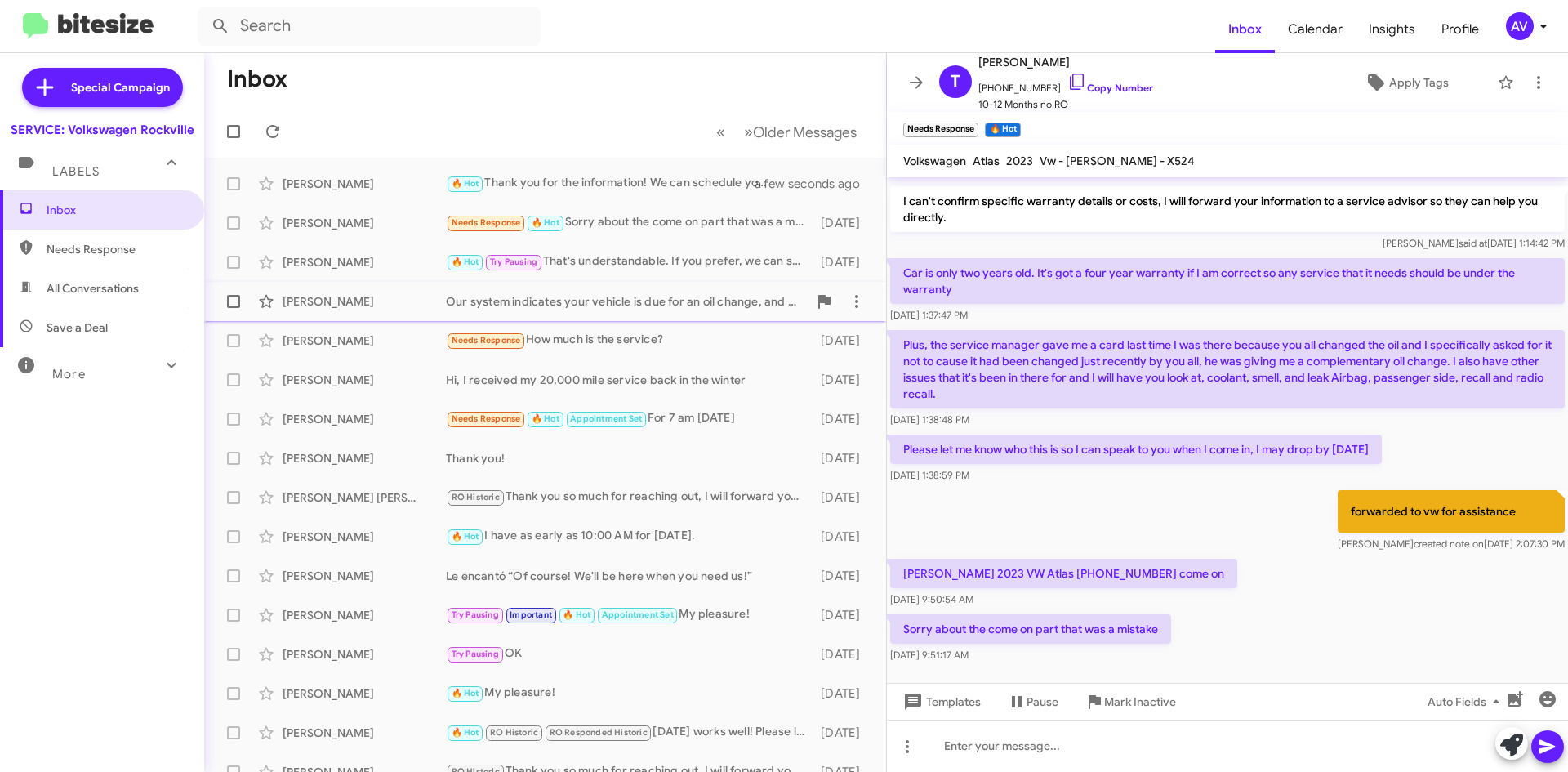
click at [702, 316] on div "[PERSON_NAME] Our system indicates your vehicle is due for an oil change, and m…" at bounding box center [545, 301] width 656 height 33
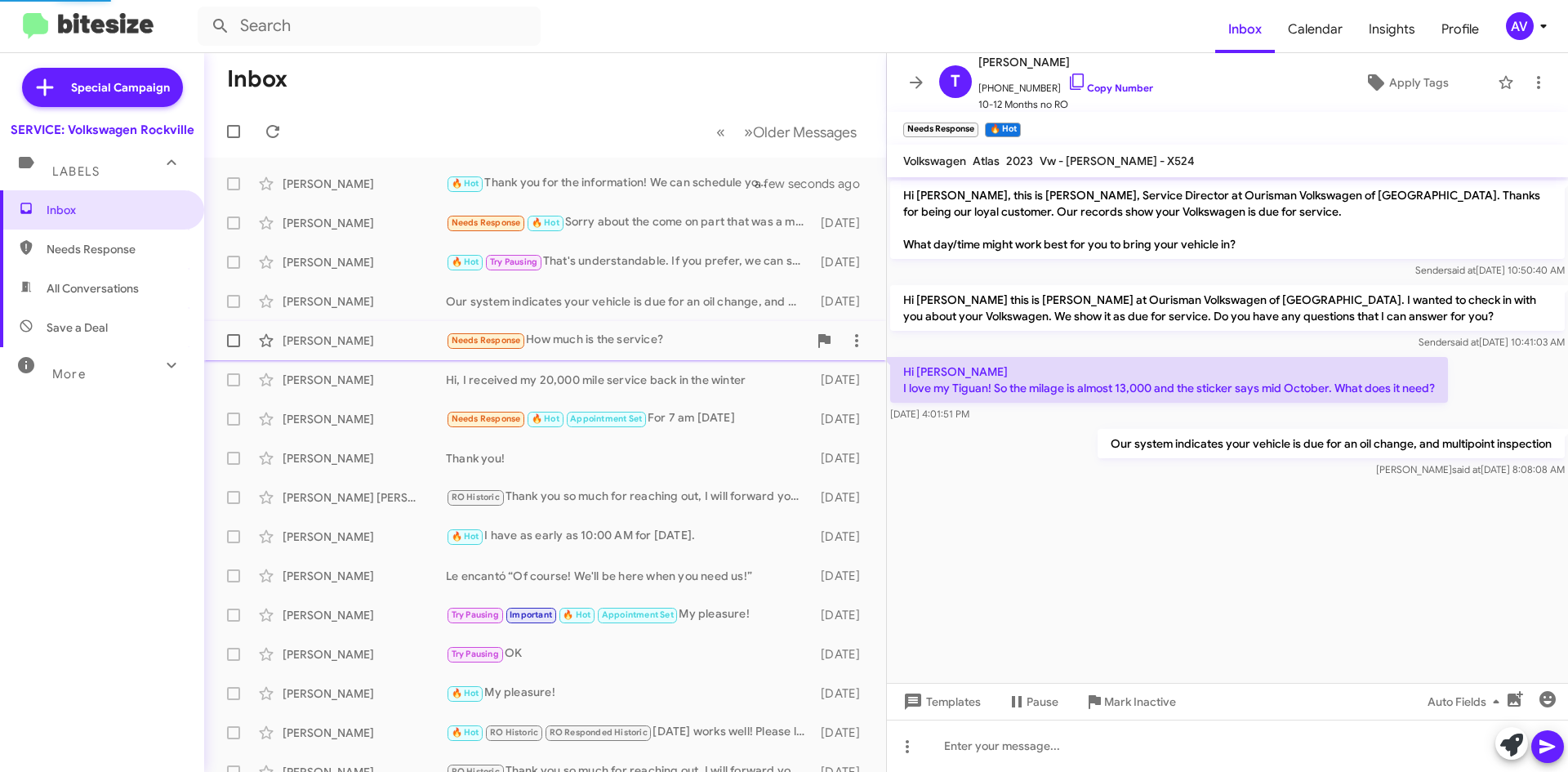
click at [700, 331] on div "Needs Response How much is the service?" at bounding box center [627, 340] width 361 height 19
